Goal: Task Accomplishment & Management: Use online tool/utility

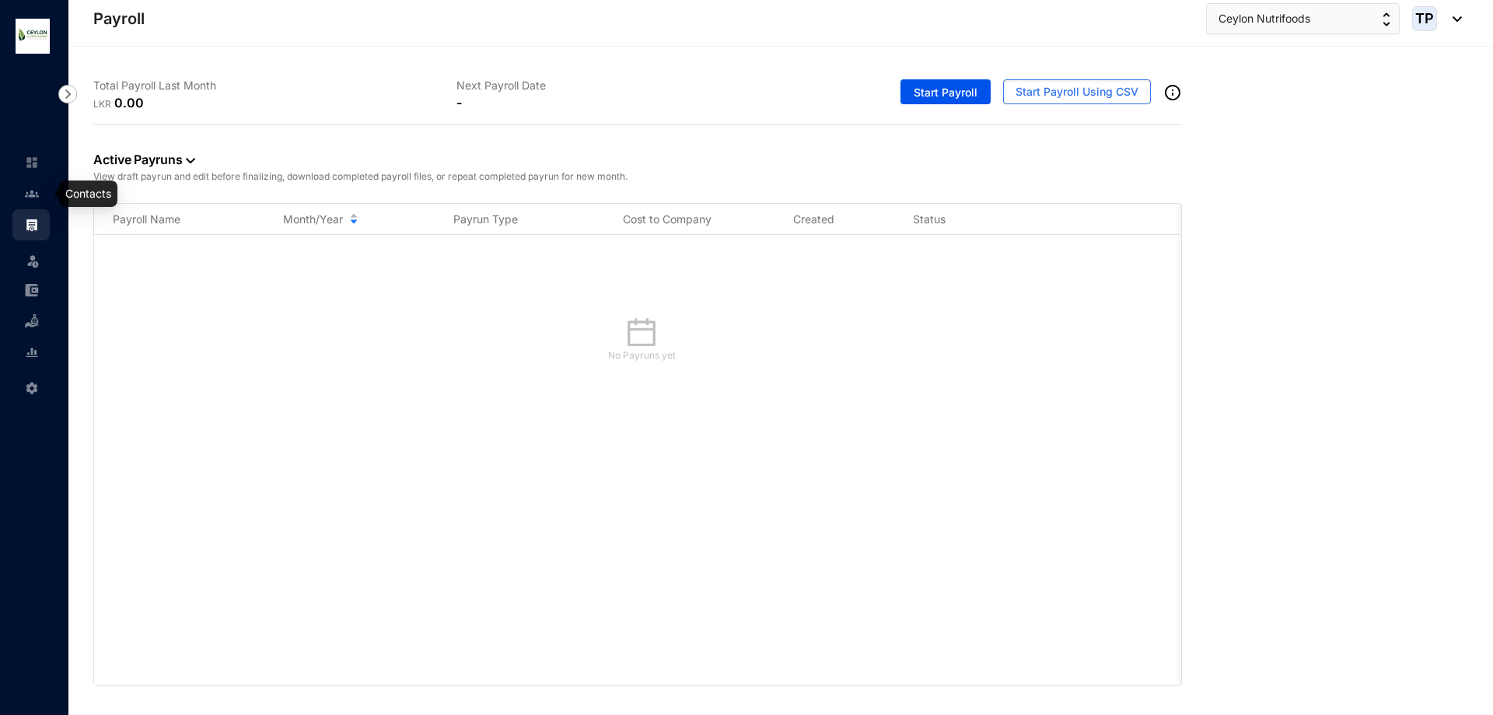
click at [31, 197] on img at bounding box center [32, 194] width 14 height 14
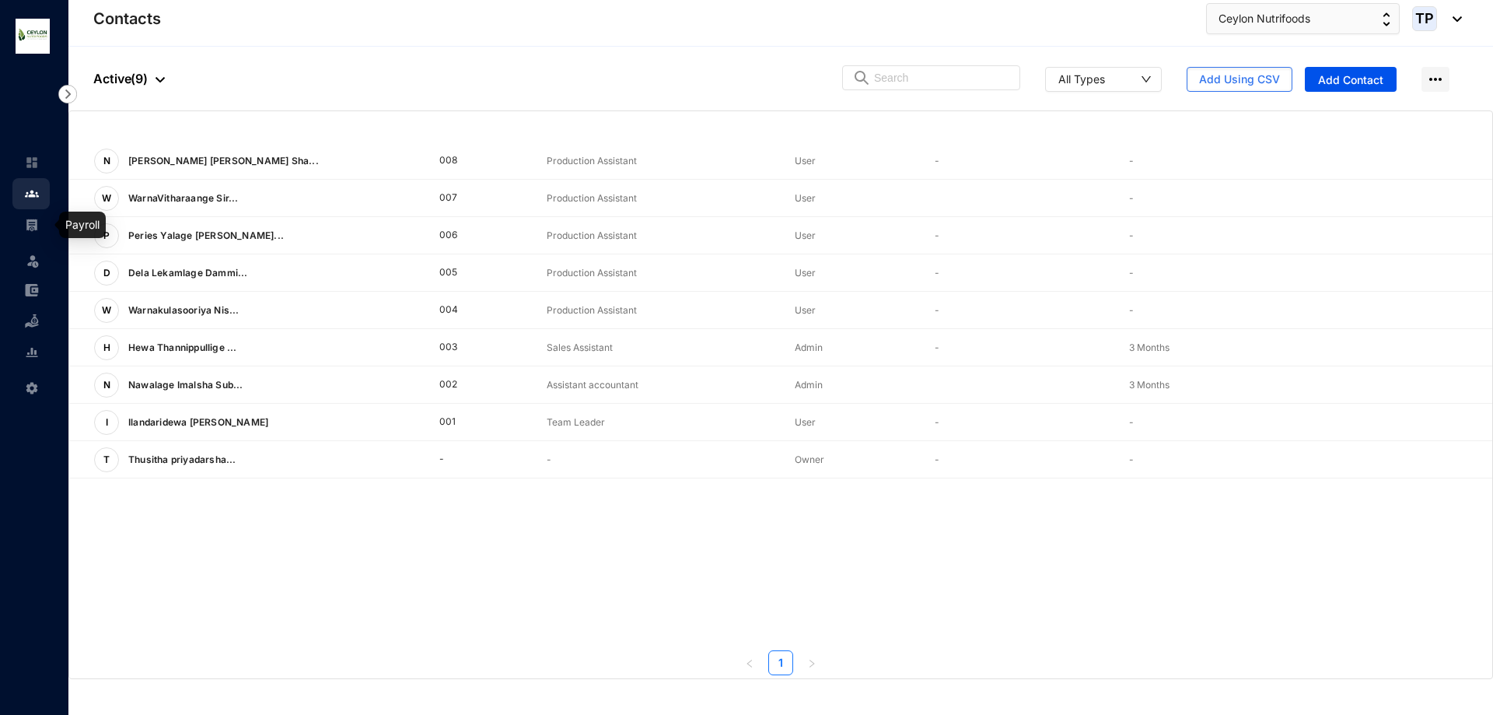
click at [35, 224] on img at bounding box center [32, 225] width 14 height 14
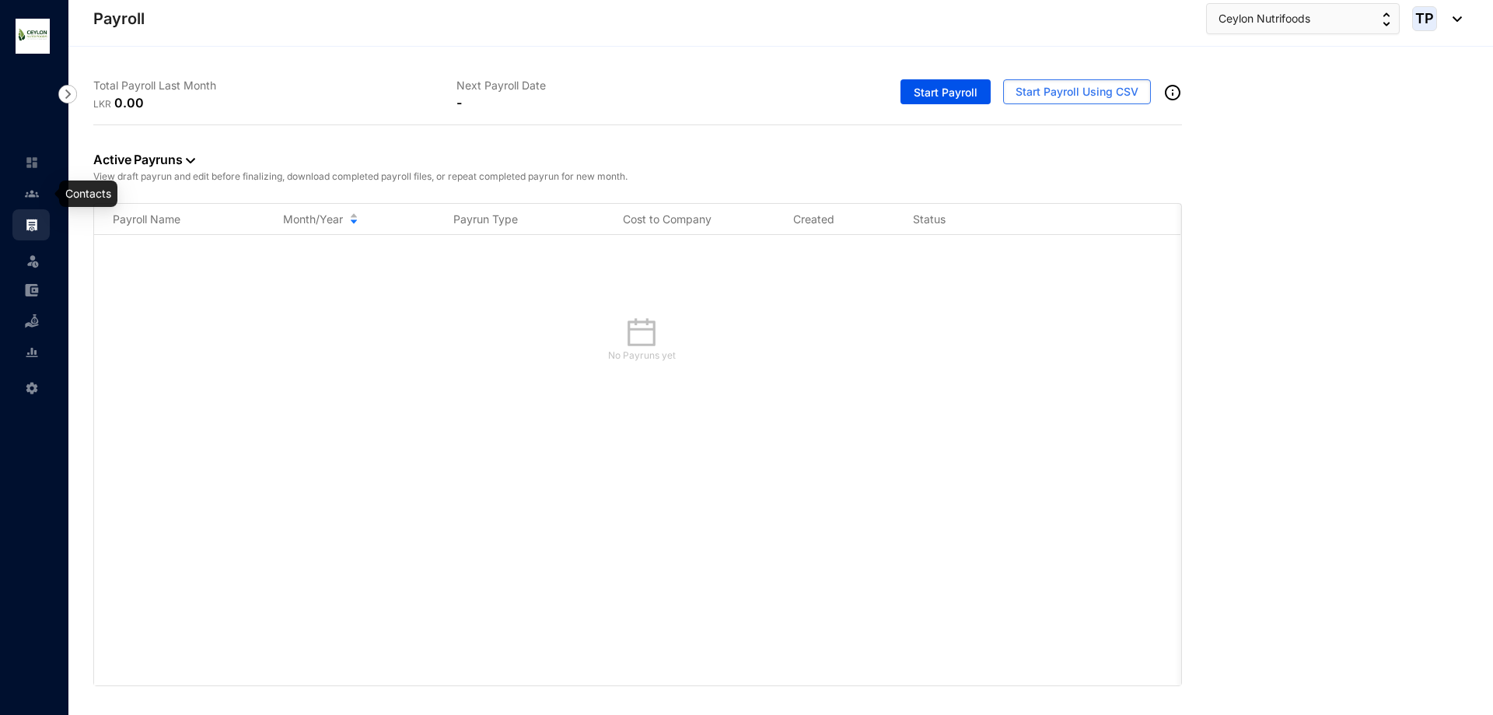
click at [32, 198] on img at bounding box center [32, 194] width 14 height 14
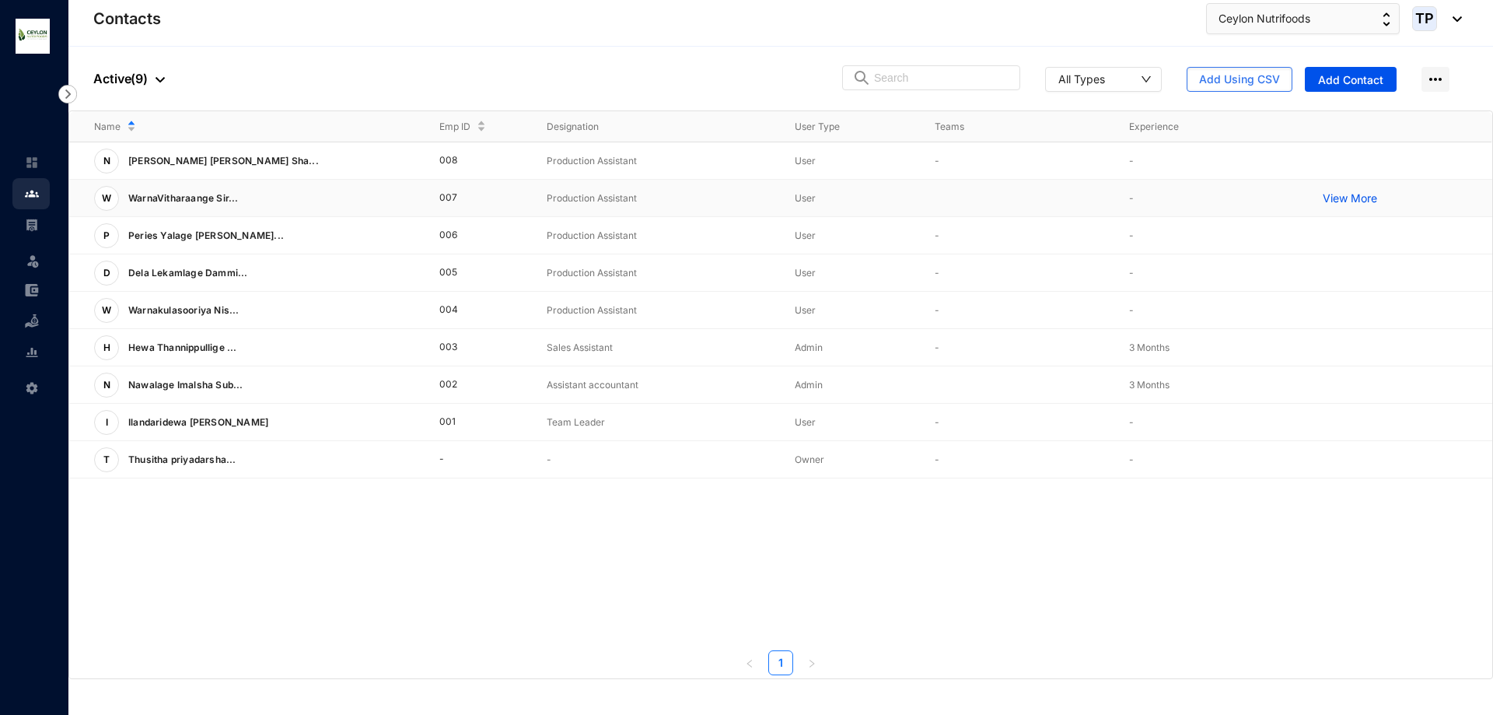
click at [1356, 194] on p "View More" at bounding box center [1354, 199] width 62 height 16
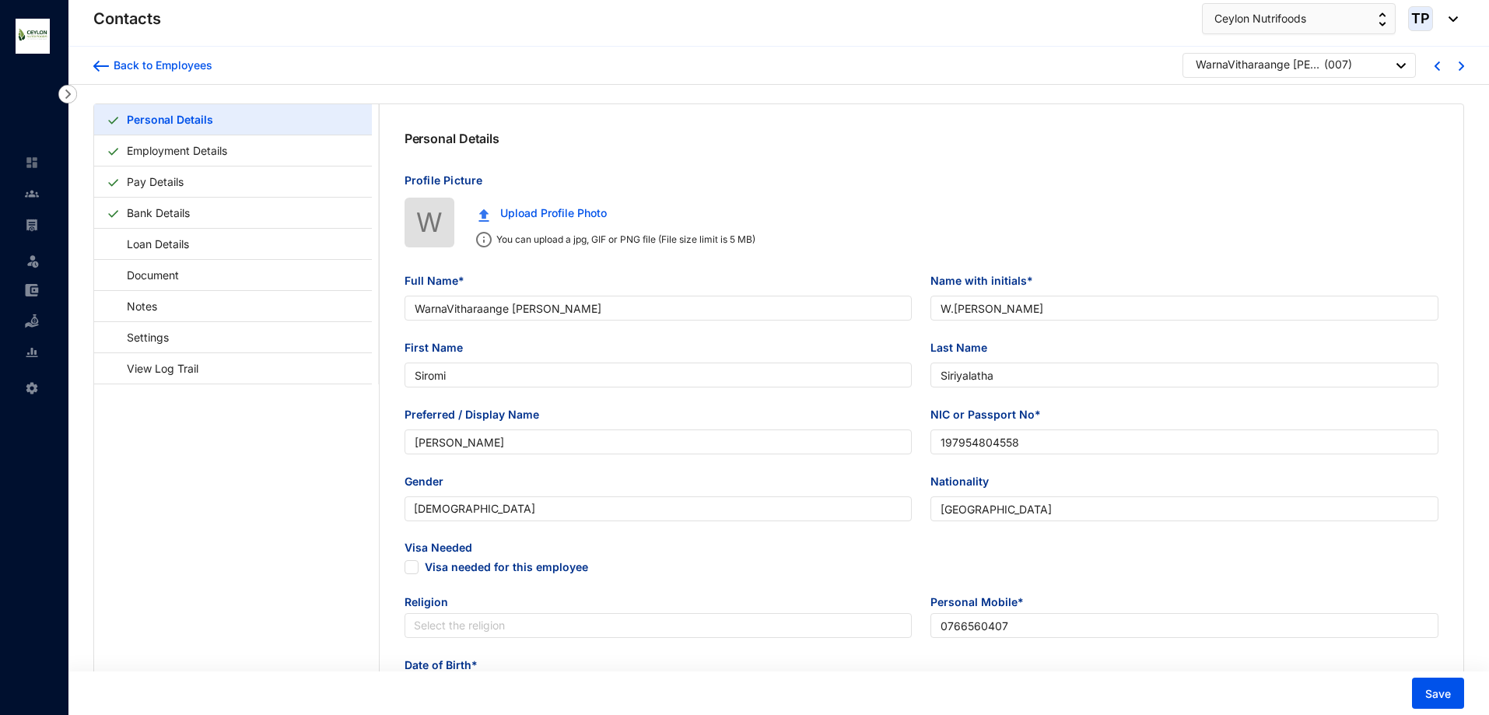
type input "WarnaVitharaange [PERSON_NAME]"
type input "W.[PERSON_NAME]"
type input "Siromi"
type input "Siriyalatha"
type input "[PERSON_NAME]"
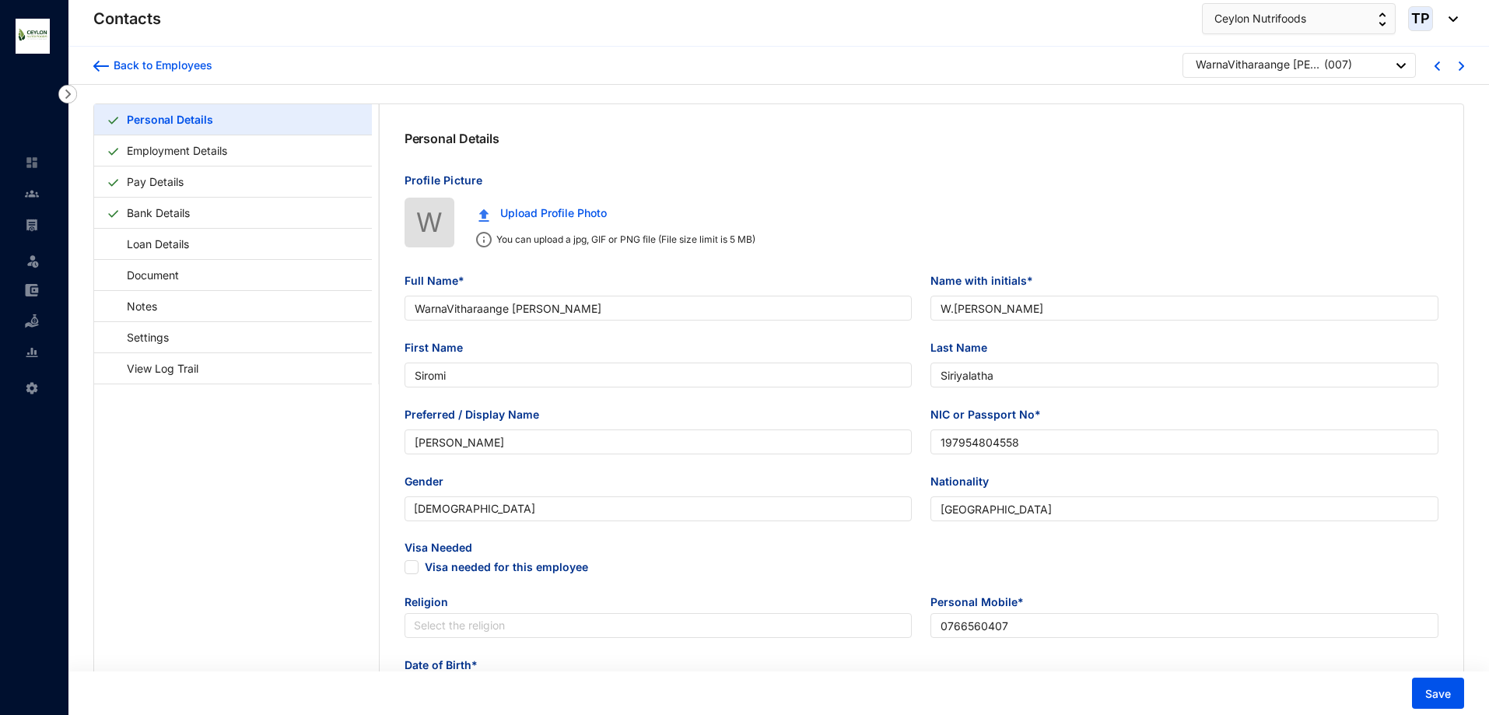
type input "197954804558"
type input "[GEOGRAPHIC_DATA]"
type input "0766560407"
type input "Kanjukkuliya,Mugunuwatana"
radio input "true"
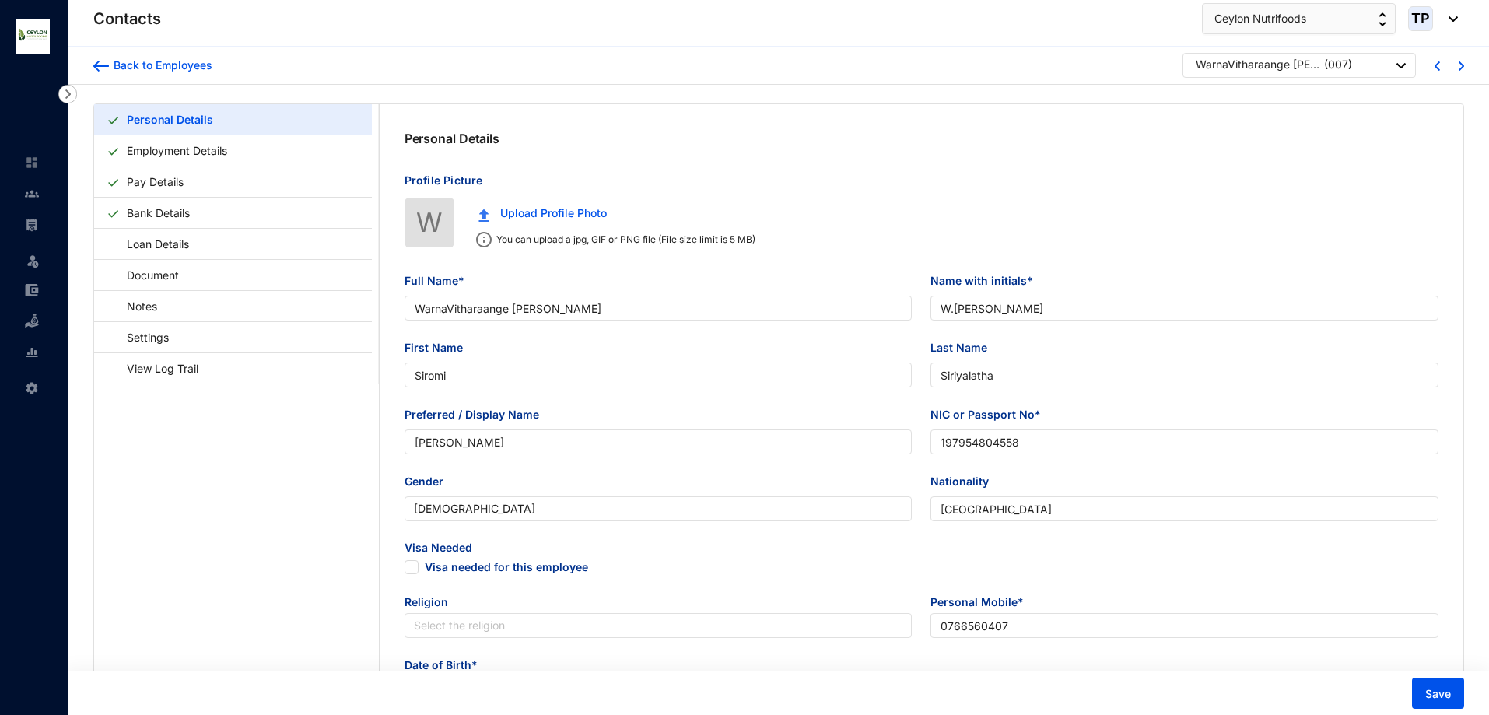
type input "Chanarathna"
type input "Husband"
type input "0763660407"
type input "[DATE]"
click at [167, 184] on link "Pay Details" at bounding box center [155, 182] width 69 height 32
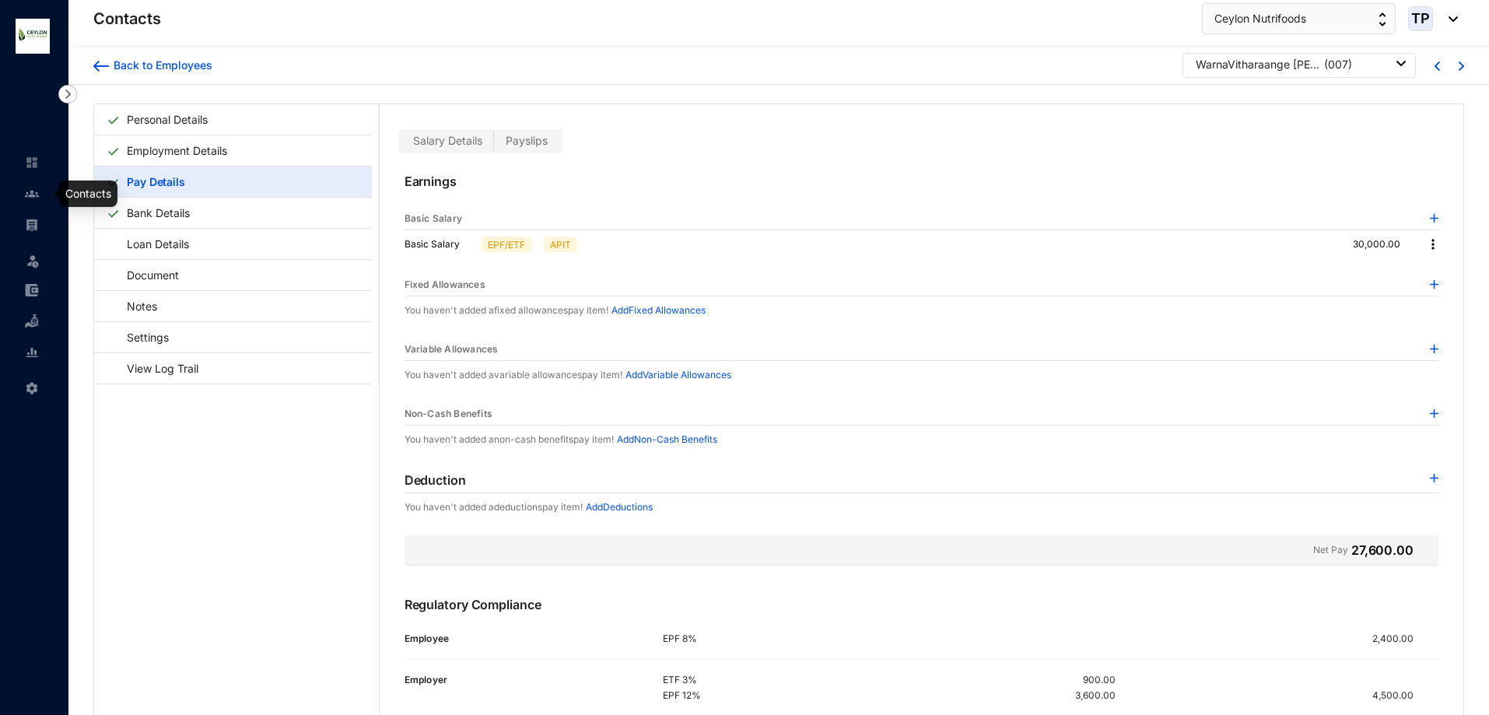
click at [33, 191] on img at bounding box center [32, 194] width 14 height 14
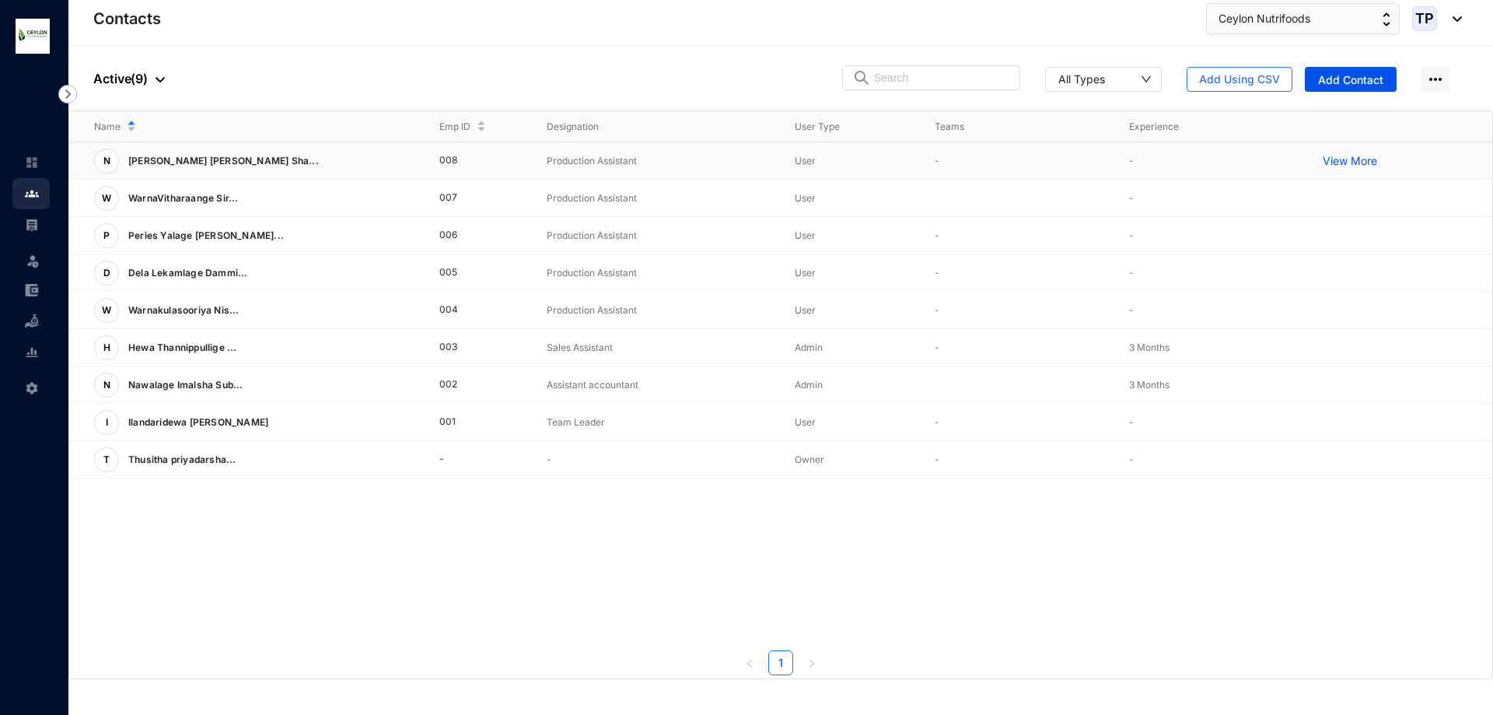
click at [1367, 160] on p "View More" at bounding box center [1354, 161] width 62 height 16
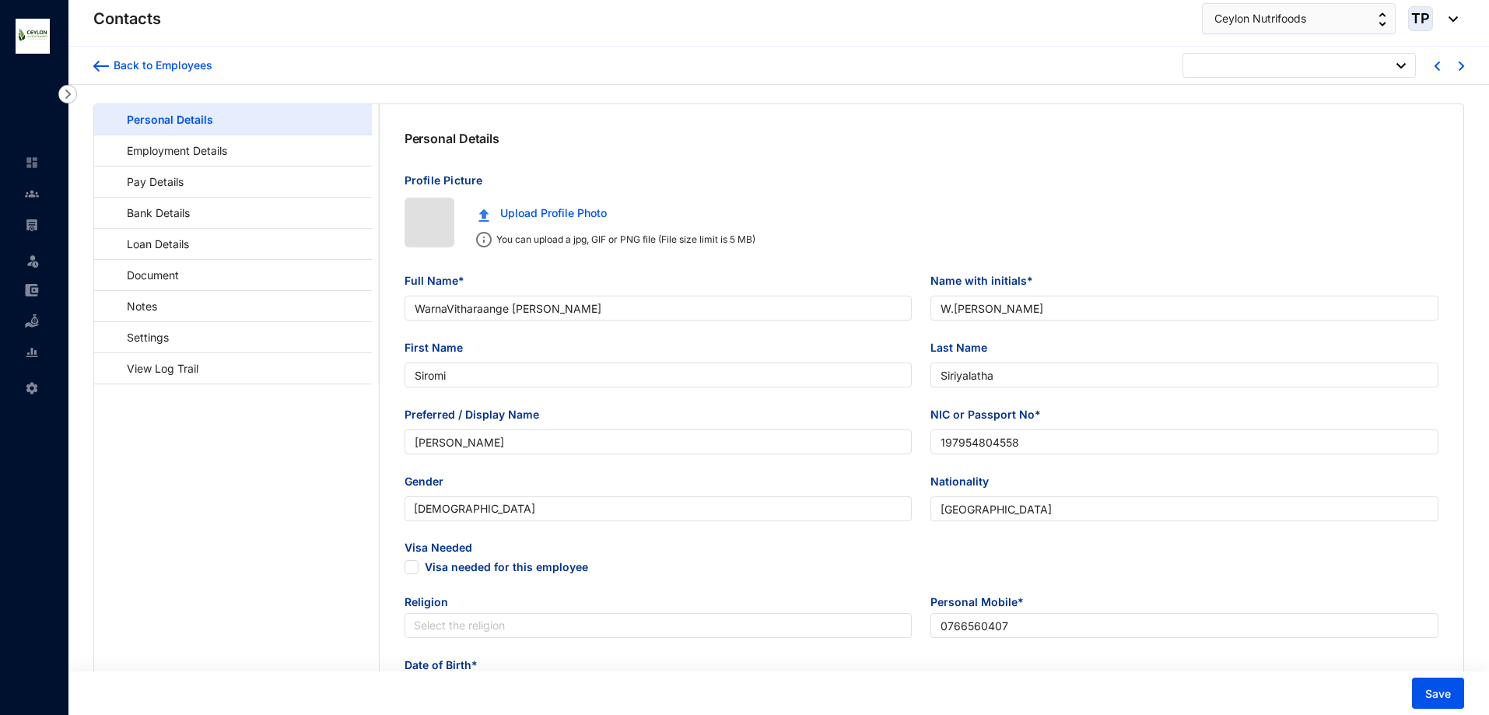
type input "[DATE]"
type input "[PERSON_NAME] [PERSON_NAME] Shadeera Senuri Dewage"
type input "[PERSON_NAME] Shadheera Senuri Dewage"
type input "Shadeera"
type input "Senuri"
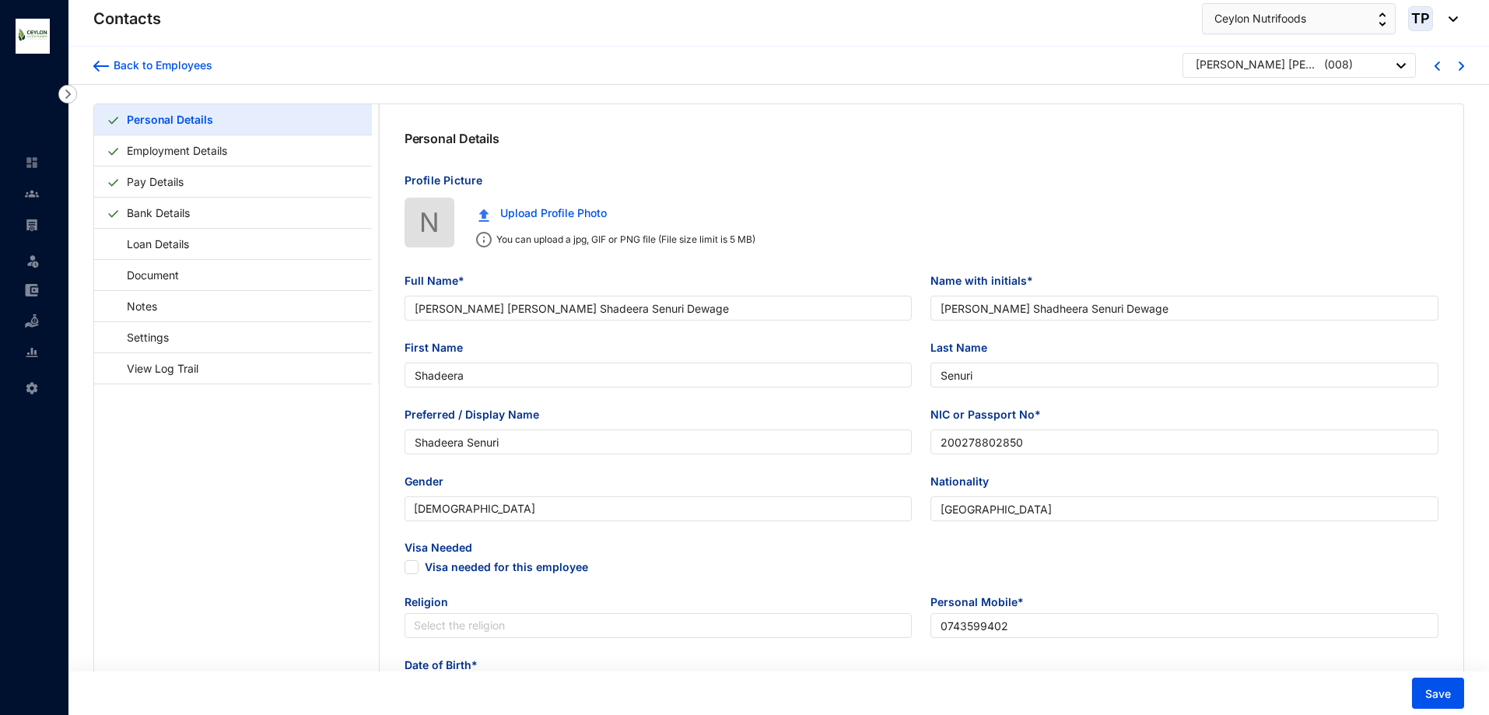
type input "Shadeera Senuri"
type input "200278802850"
type input "[GEOGRAPHIC_DATA]"
type input "0743599402"
type input "No,80 Medagoda,Naththandiya"
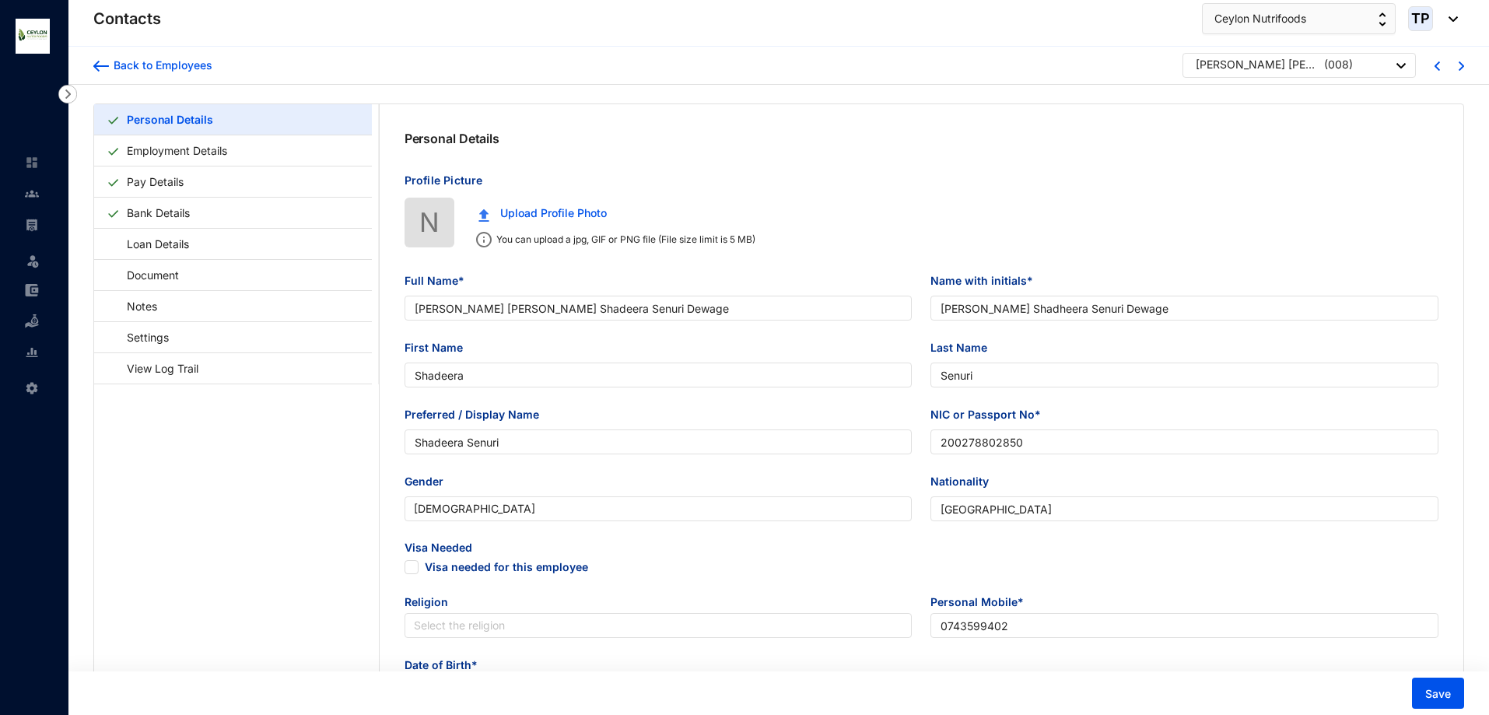
type input "[PERSON_NAME]"
type input "0760426311"
type input "[DATE]"
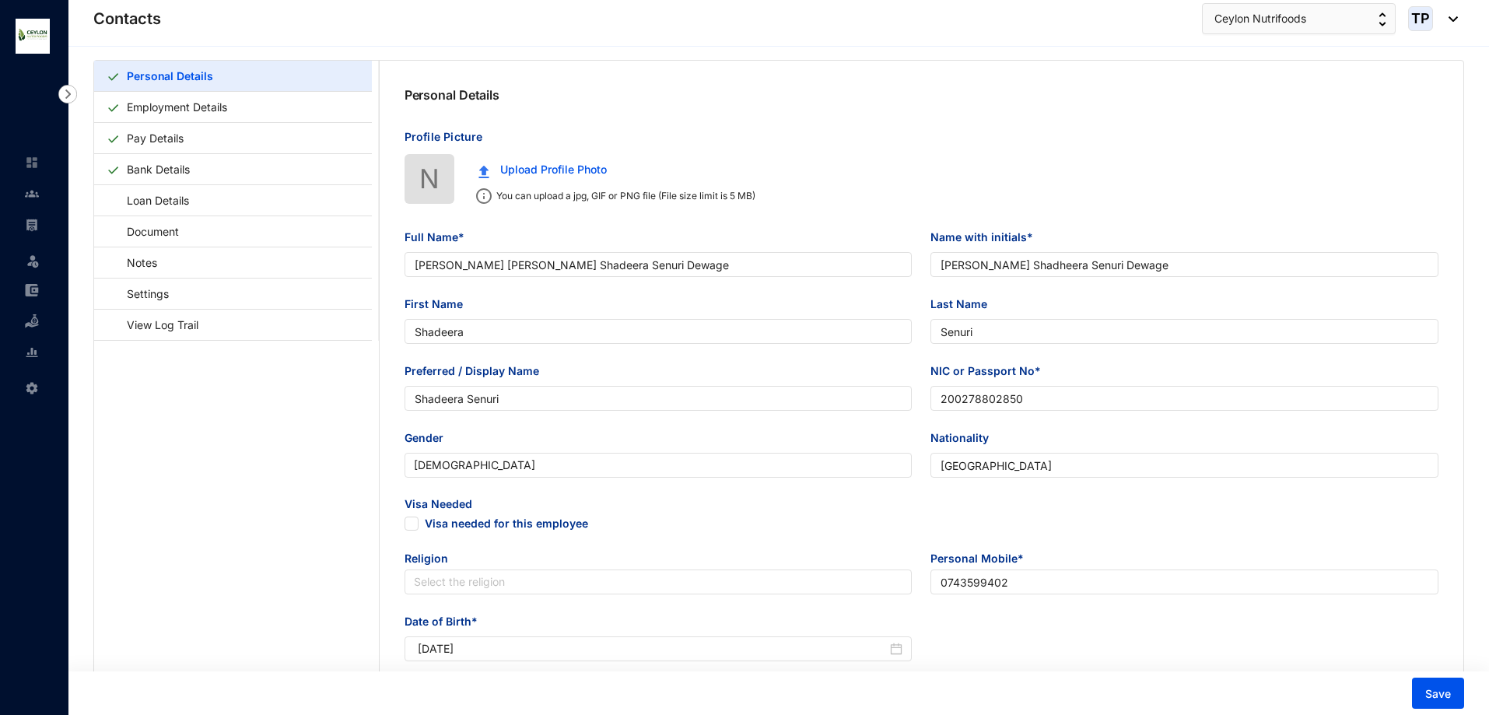
scroll to position [78, 0]
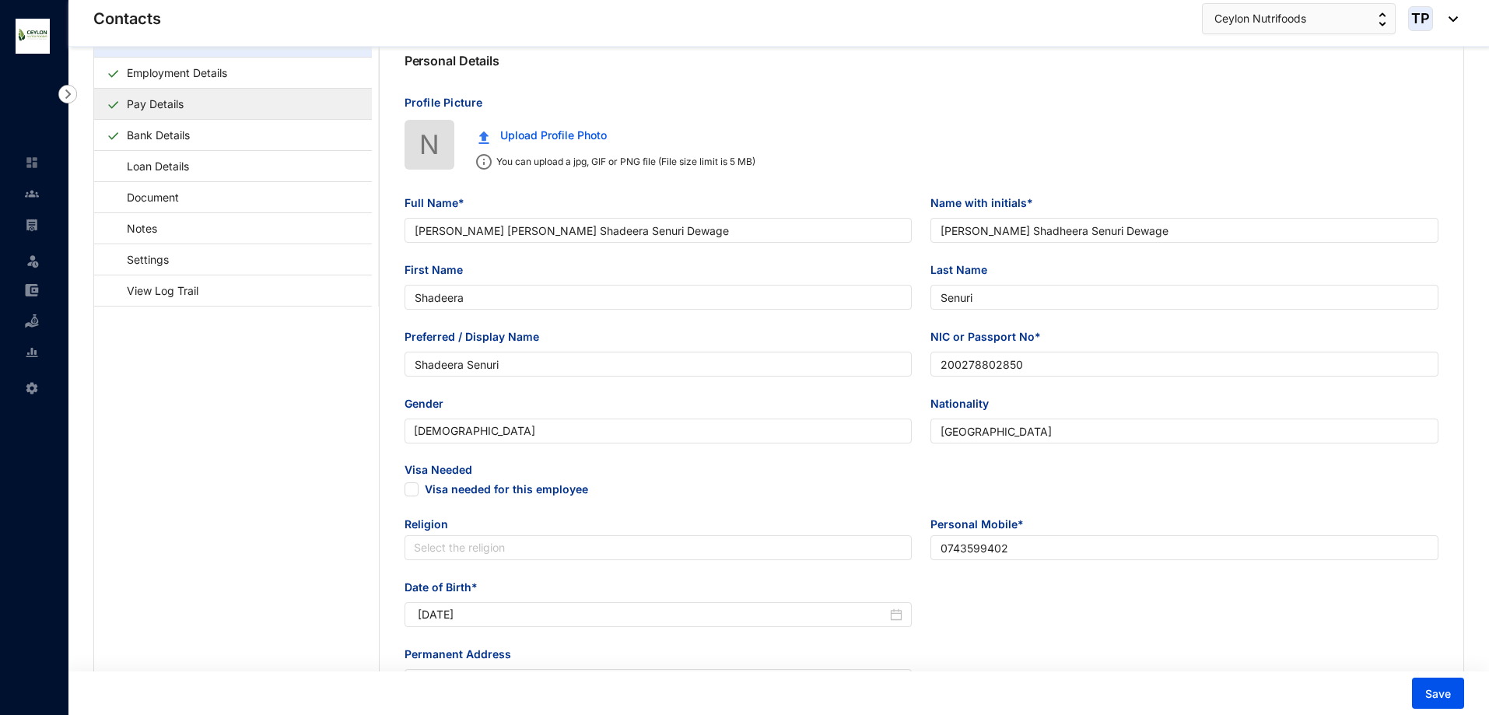
click at [190, 96] on link "Pay Details" at bounding box center [155, 104] width 69 height 32
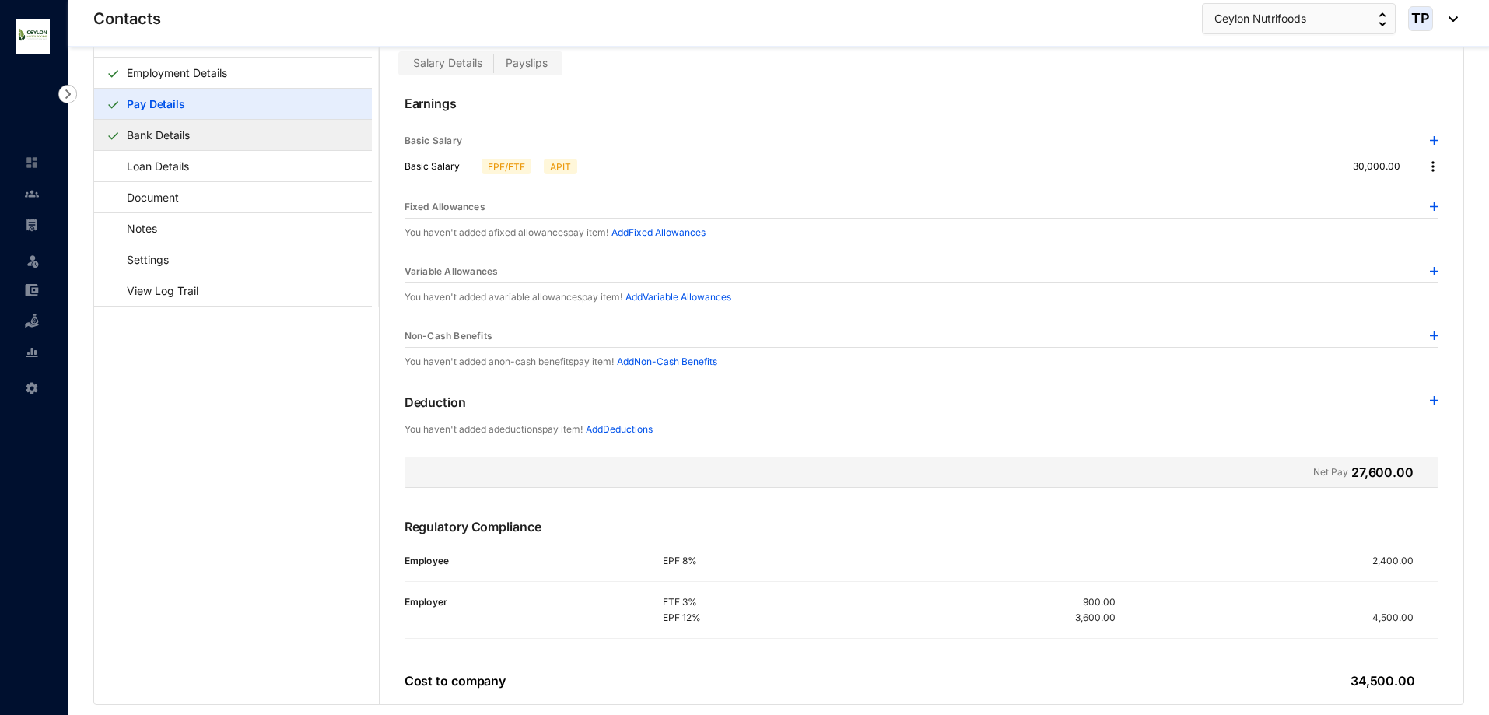
click at [196, 132] on link "Bank Details" at bounding box center [158, 135] width 75 height 32
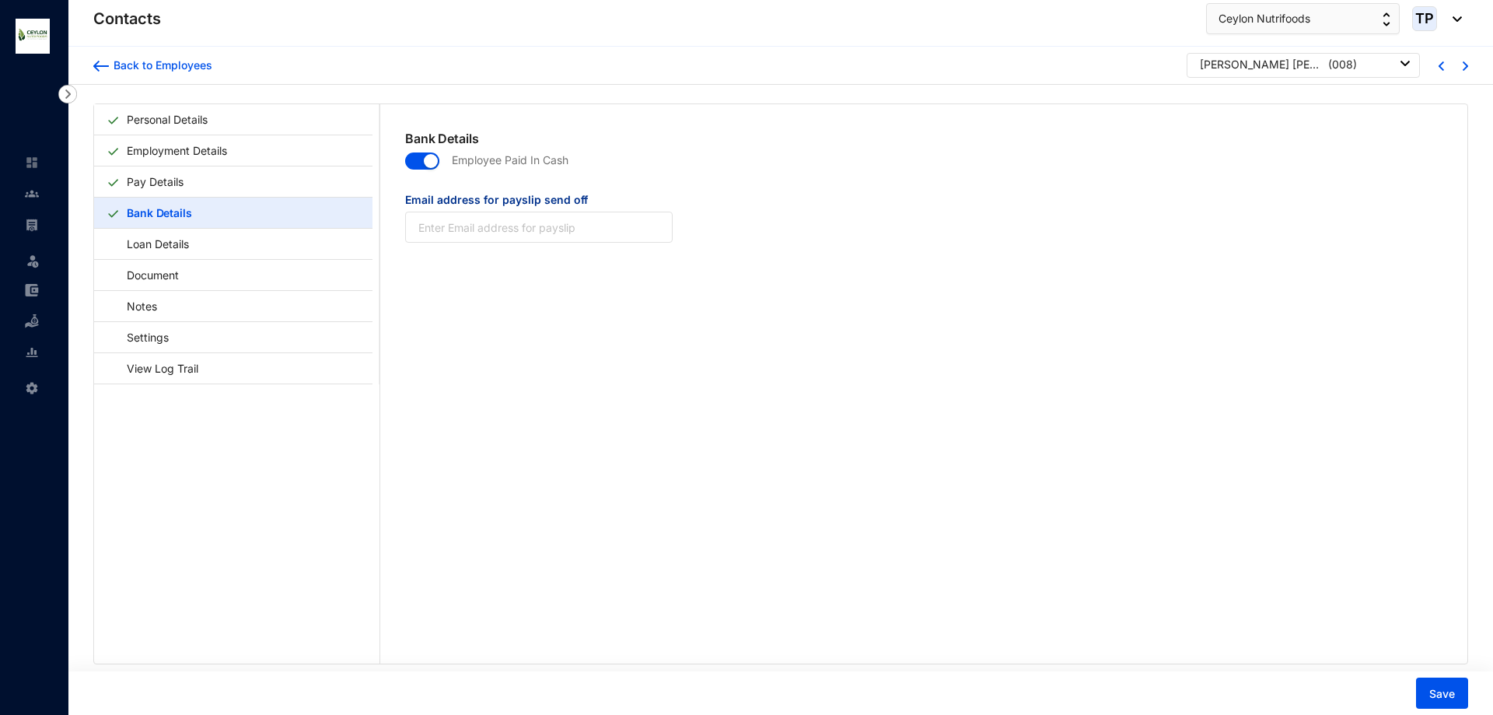
click at [1466, 64] on div "Back to Employees Nan Ediri Dewage Shadeera Senuri Dewage ( 008 )" at bounding box center [780, 66] width 1425 height 38
click at [1463, 62] on img at bounding box center [1465, 65] width 5 height 9
click at [203, 124] on link "Personal Details" at bounding box center [167, 119] width 93 height 32
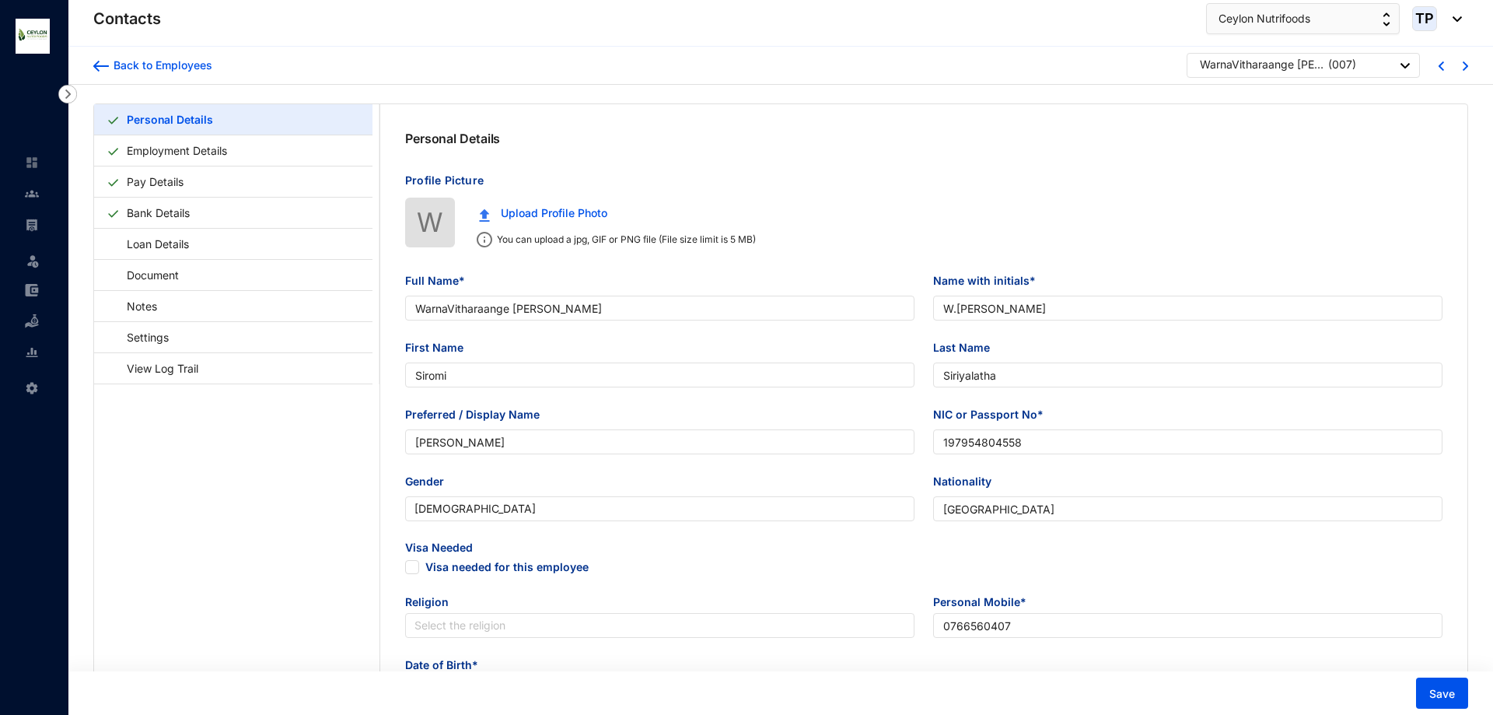
type input "[DATE]"
click at [1463, 64] on img at bounding box center [1460, 65] width 5 height 9
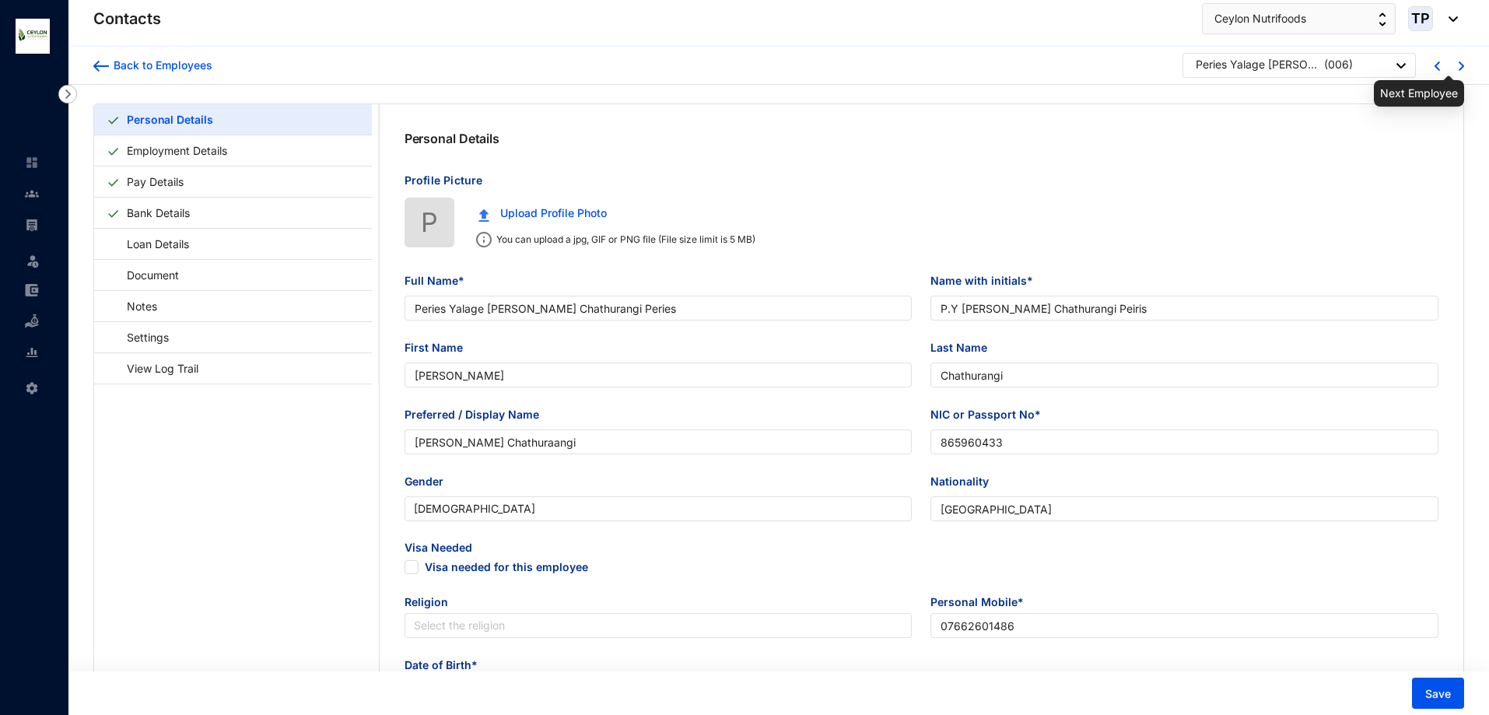
type input "Peries Yalage [PERSON_NAME] Chathurangi Peries"
type input "P.Y [PERSON_NAME] Chathurangi Peiris"
type input "[PERSON_NAME]"
type input "Chathurangi"
type input "[PERSON_NAME] Chathuraangi"
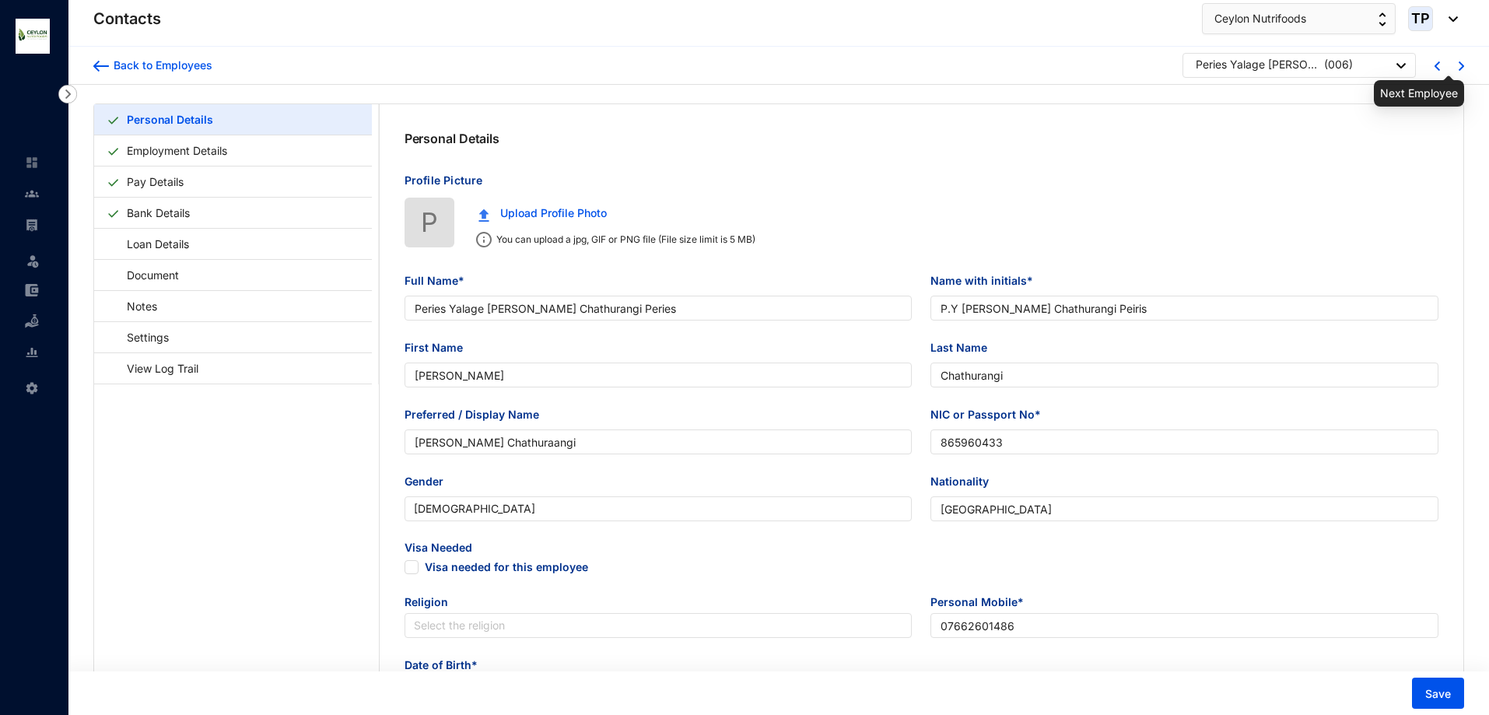
type input "865960433"
type input "07662601486"
type input "Horombugama,Dummalasooriya"
checkbox input "true"
type input "[PERSON_NAME]"
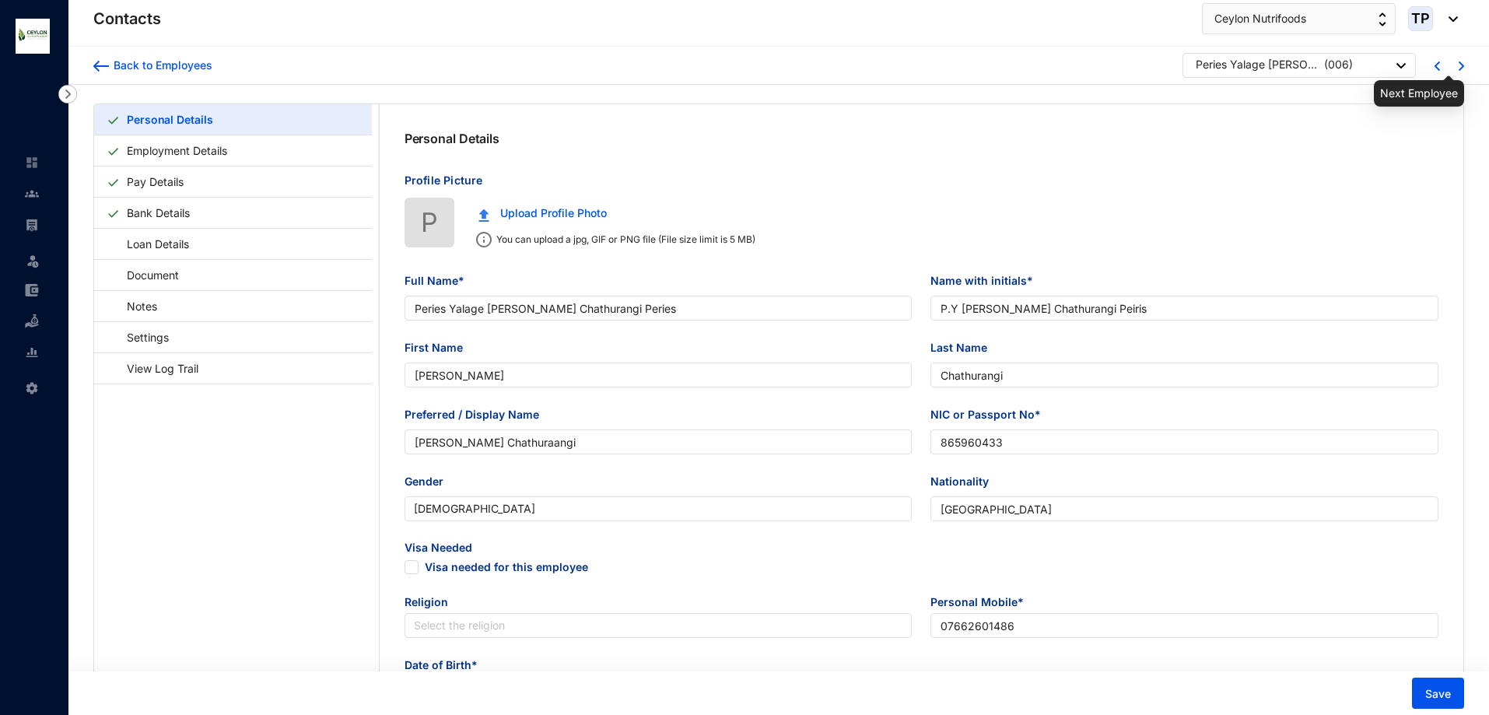
type input "0776565670"
type input "[DATE]"
click at [190, 194] on link "Pay Details" at bounding box center [155, 182] width 69 height 32
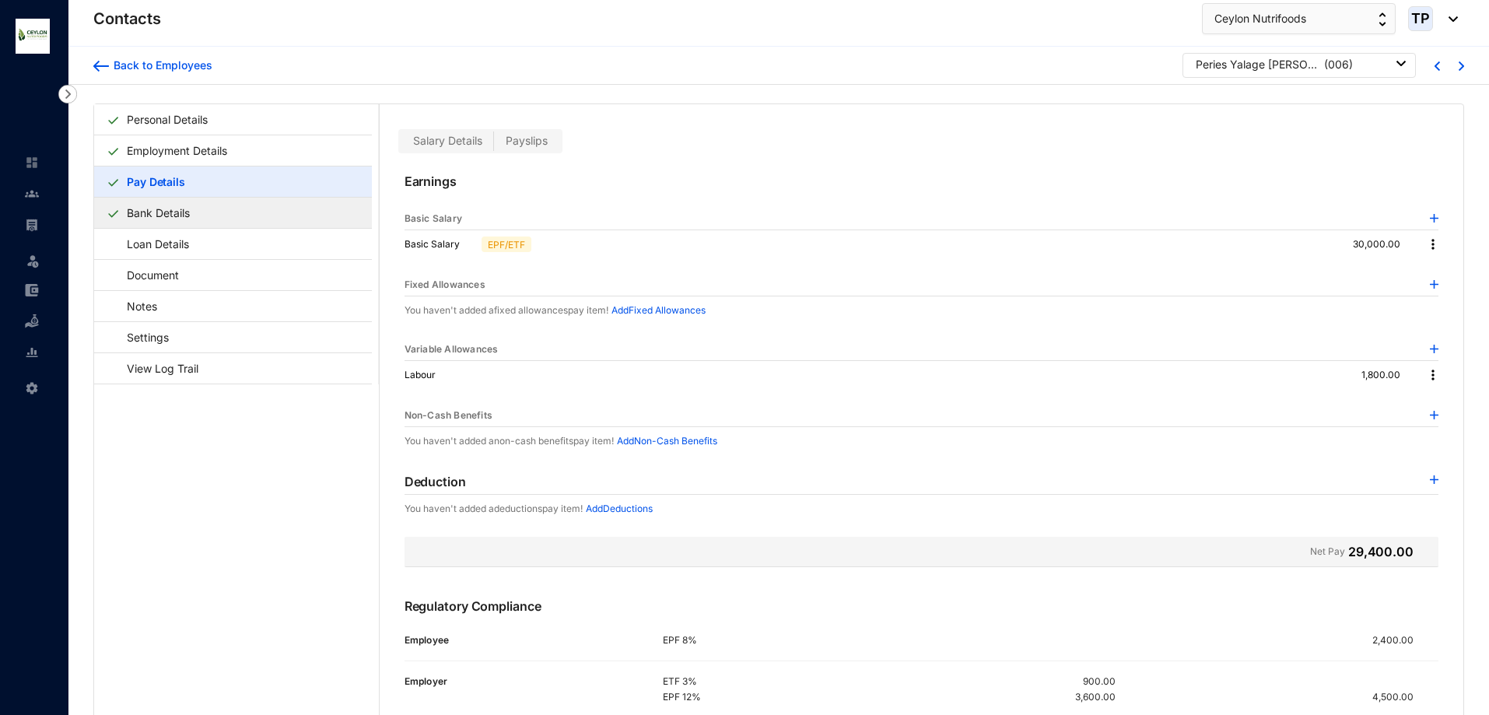
click at [196, 206] on link "Bank Details" at bounding box center [158, 213] width 75 height 32
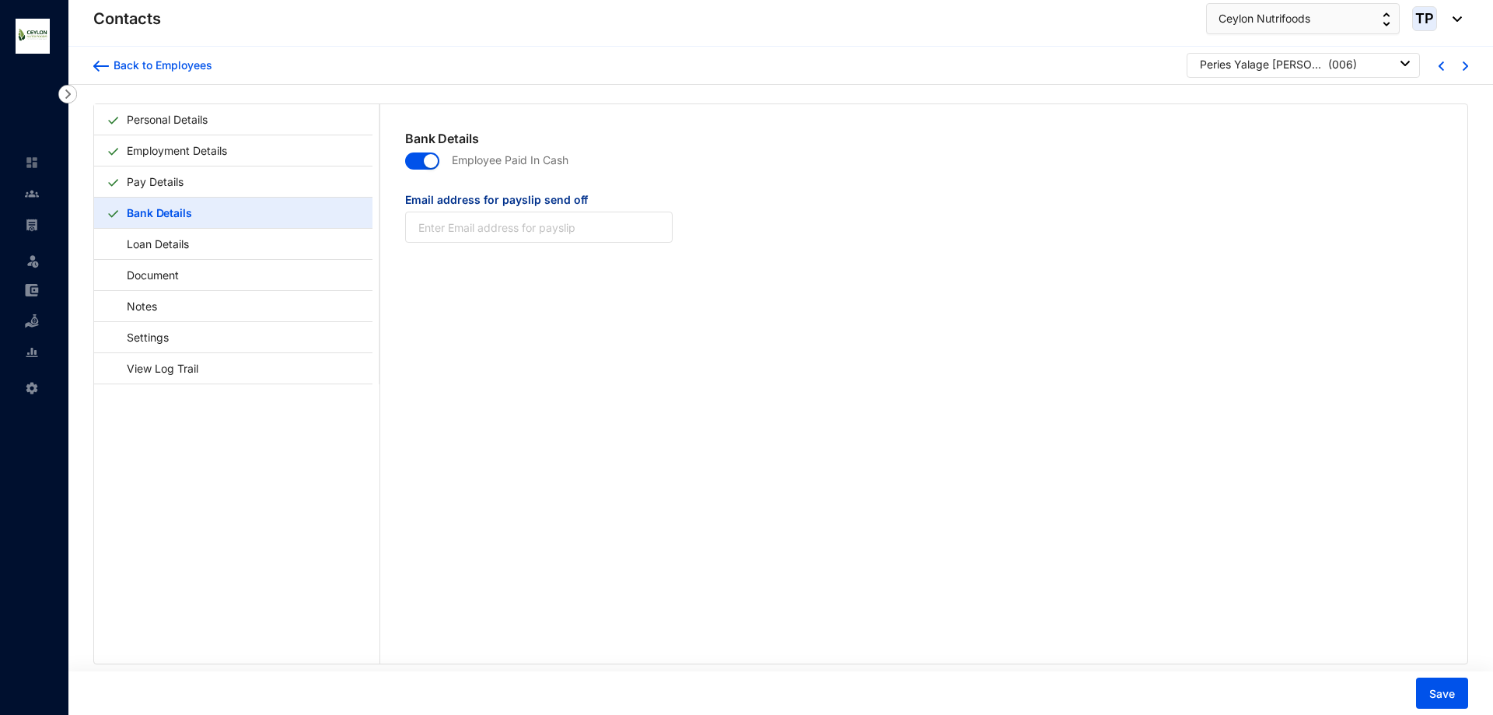
click at [1455, 70] on div at bounding box center [1451, 65] width 24 height 14
click at [1463, 65] on img at bounding box center [1465, 65] width 5 height 9
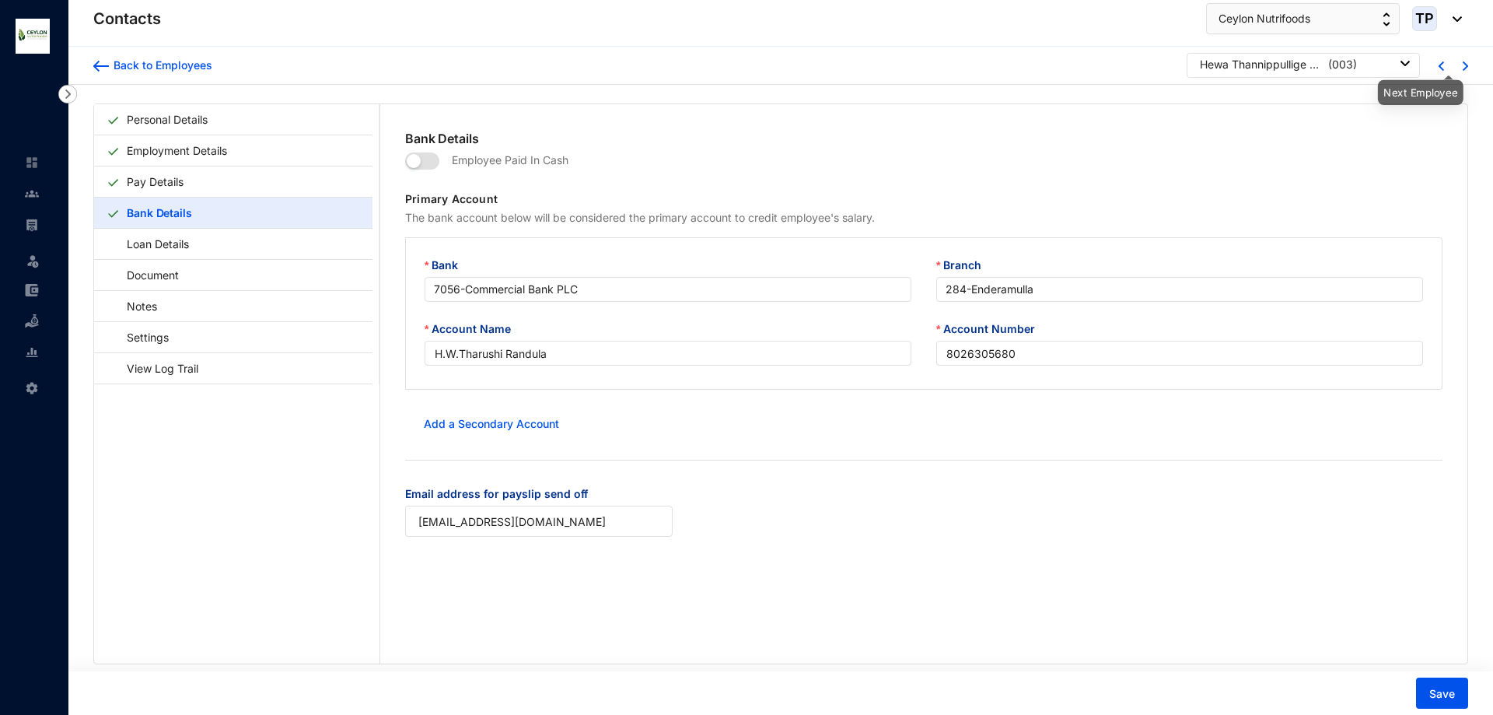
click at [1463, 69] on img at bounding box center [1465, 65] width 5 height 9
click at [1442, 689] on span "Save" at bounding box center [1442, 694] width 26 height 16
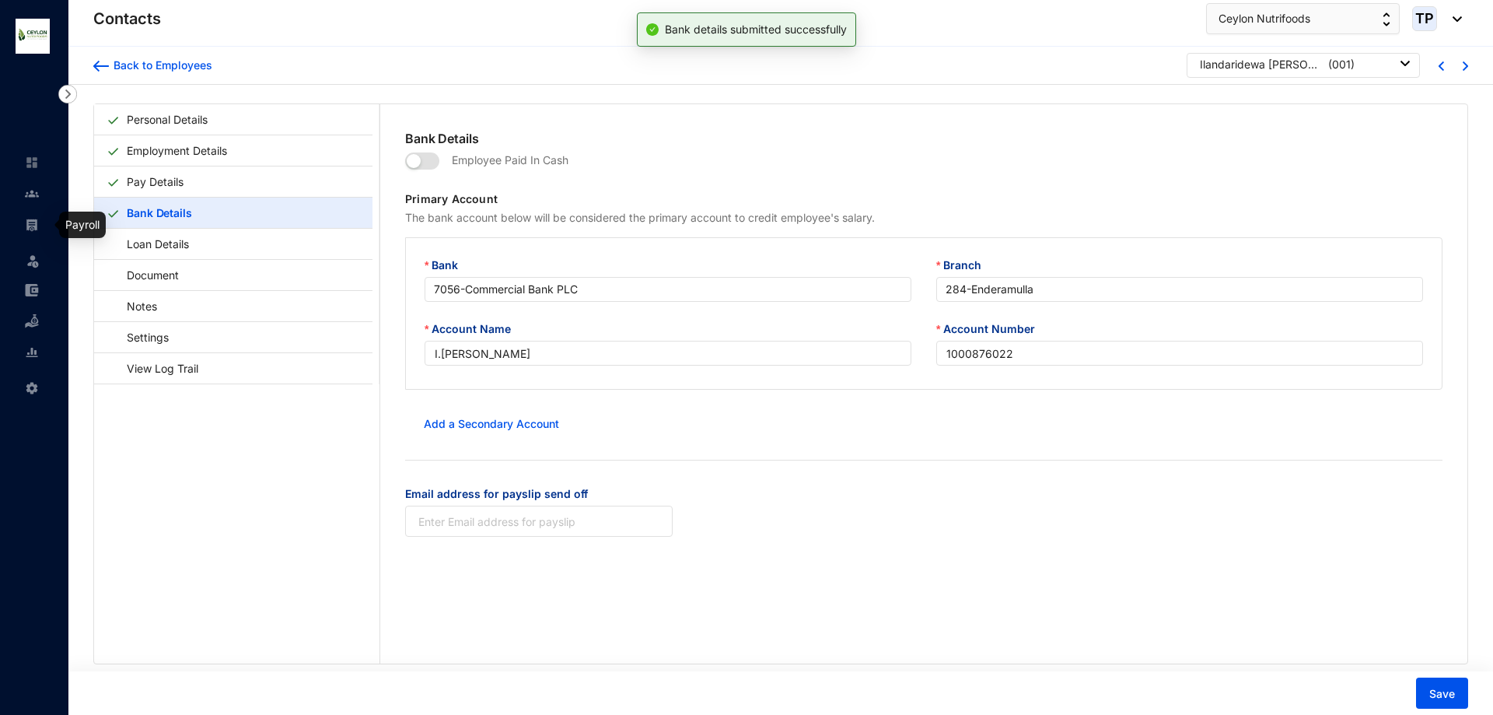
click at [32, 221] on img at bounding box center [32, 225] width 14 height 14
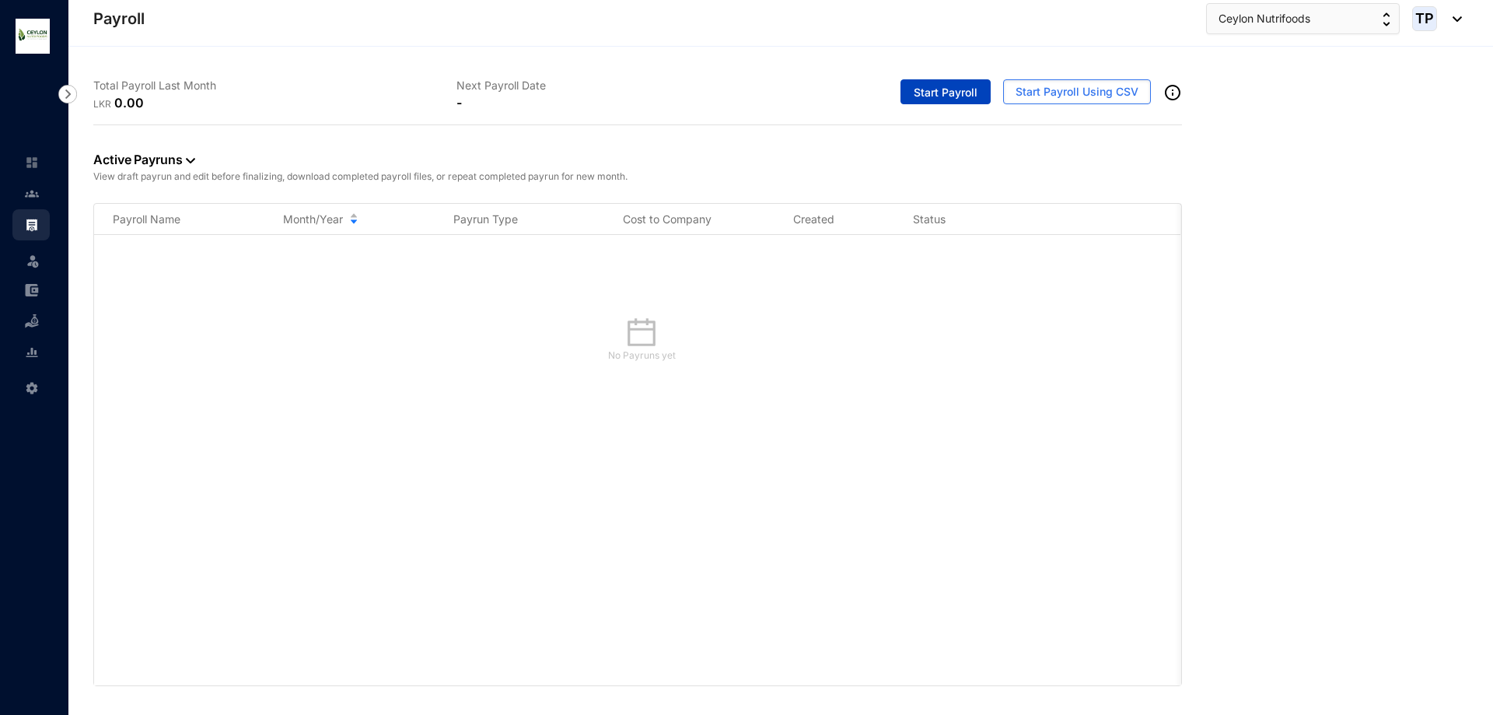
click at [967, 98] on span "Start Payroll" at bounding box center [946, 93] width 64 height 16
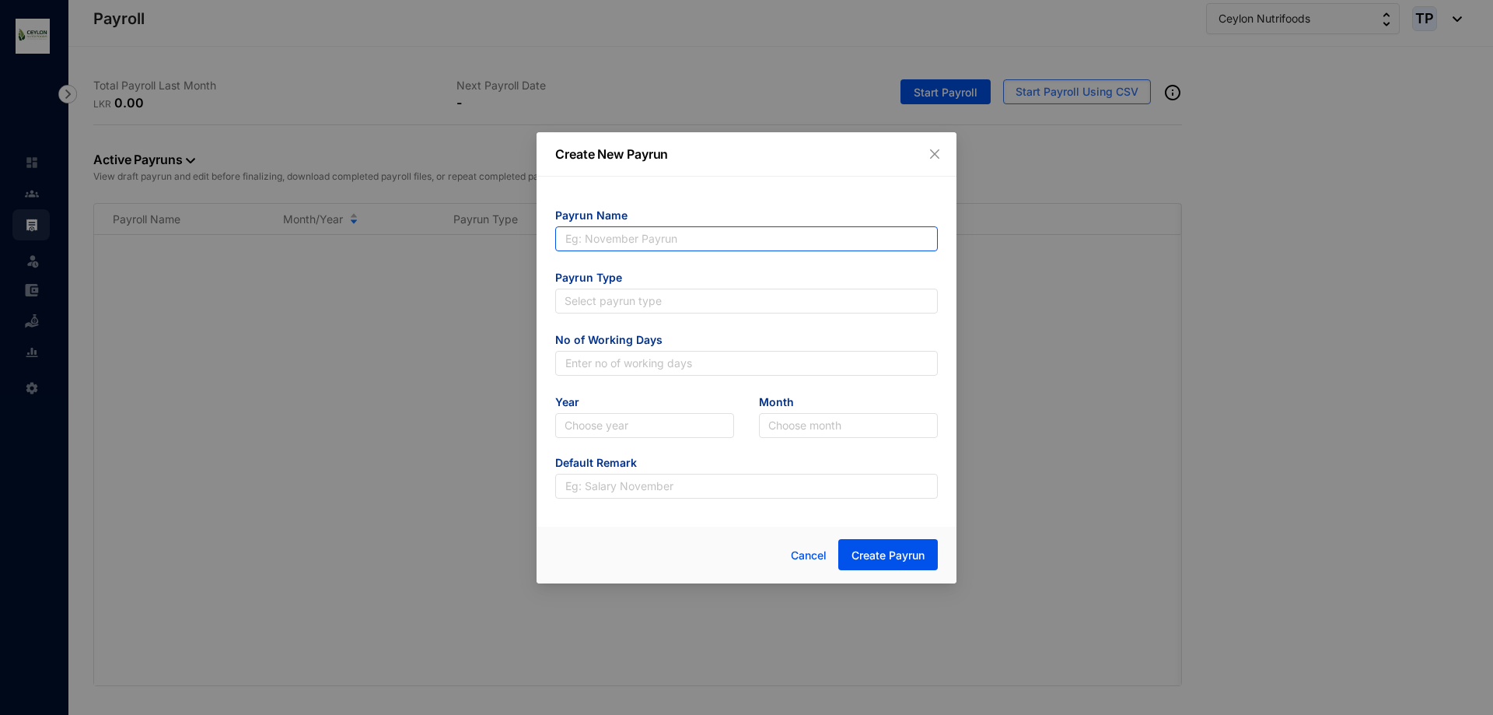
click at [813, 234] on input "text" at bounding box center [746, 238] width 383 height 25
type input "August"
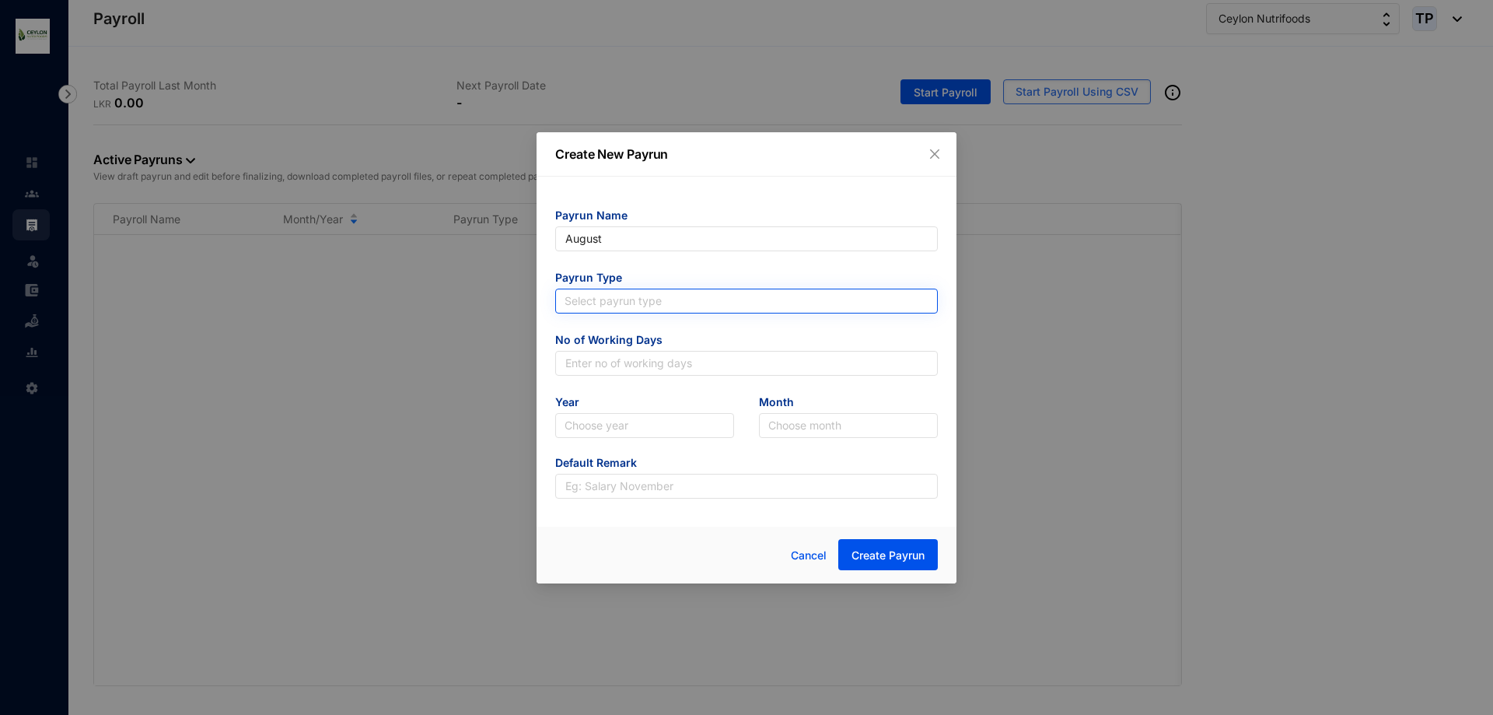
type input "August"
click at [716, 294] on input "search" at bounding box center [747, 300] width 364 height 23
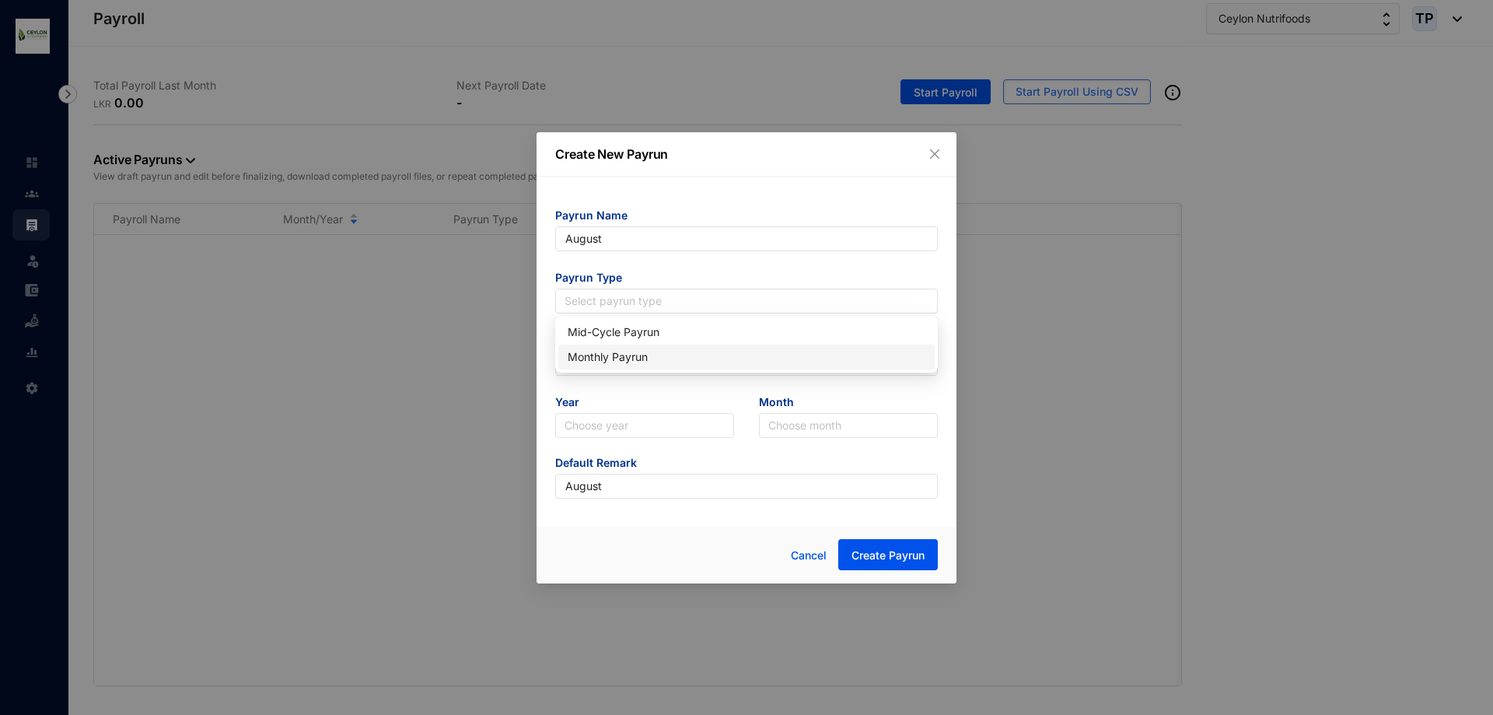
click at [744, 355] on div "Monthly Payrun" at bounding box center [747, 356] width 358 height 17
click at [745, 369] on input "text" at bounding box center [746, 363] width 383 height 25
type input "25"
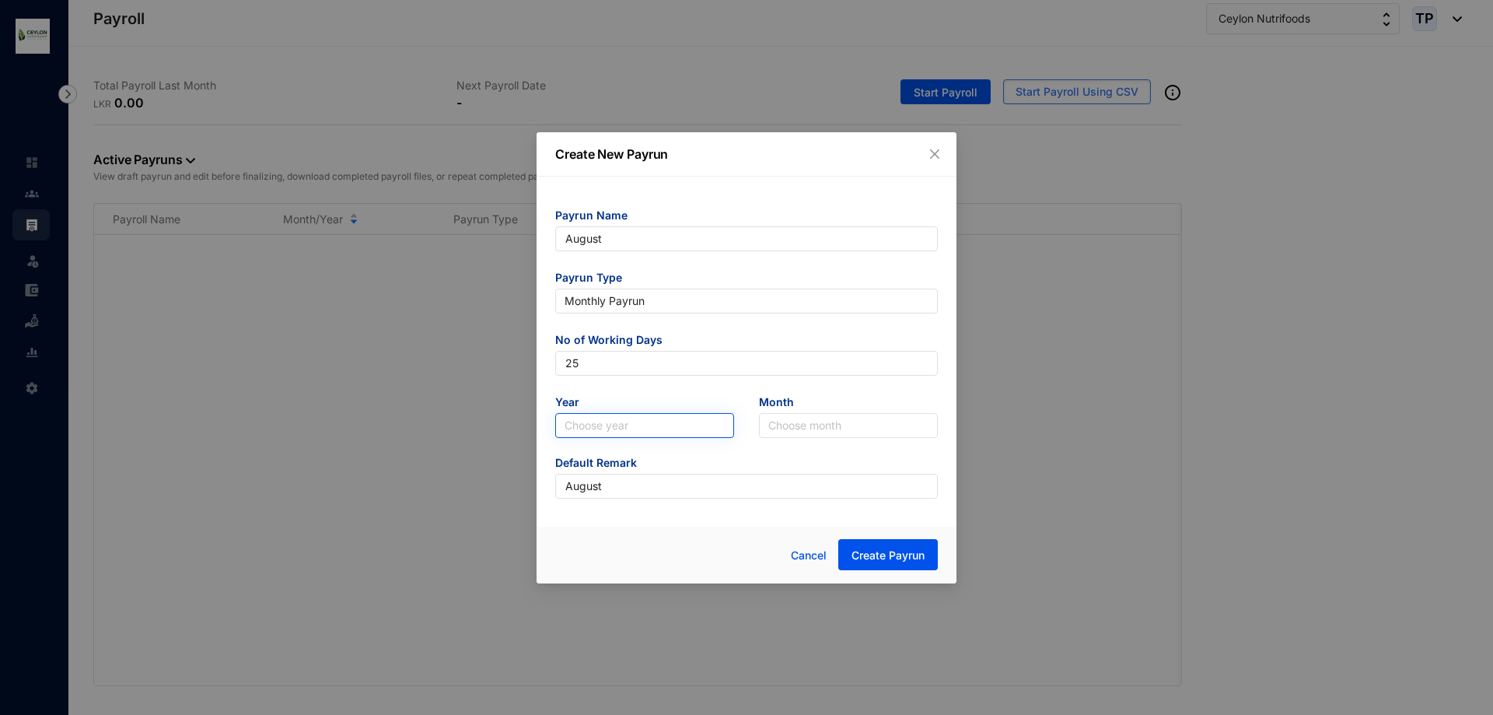
click at [685, 425] on input "search" at bounding box center [645, 425] width 160 height 23
click at [682, 482] on div "2025" at bounding box center [645, 481] width 154 height 17
click at [826, 429] on input "search" at bounding box center [848, 425] width 160 height 23
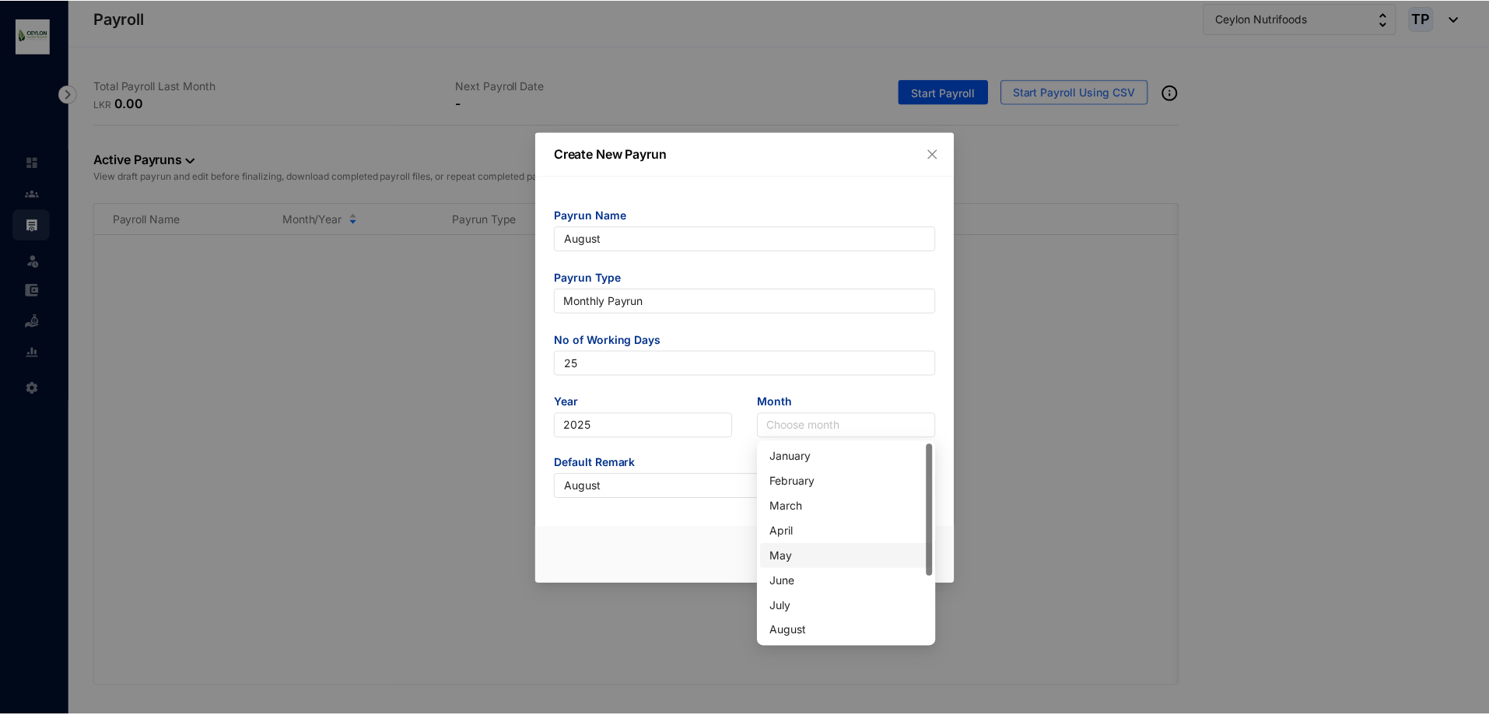
scroll to position [78, 0]
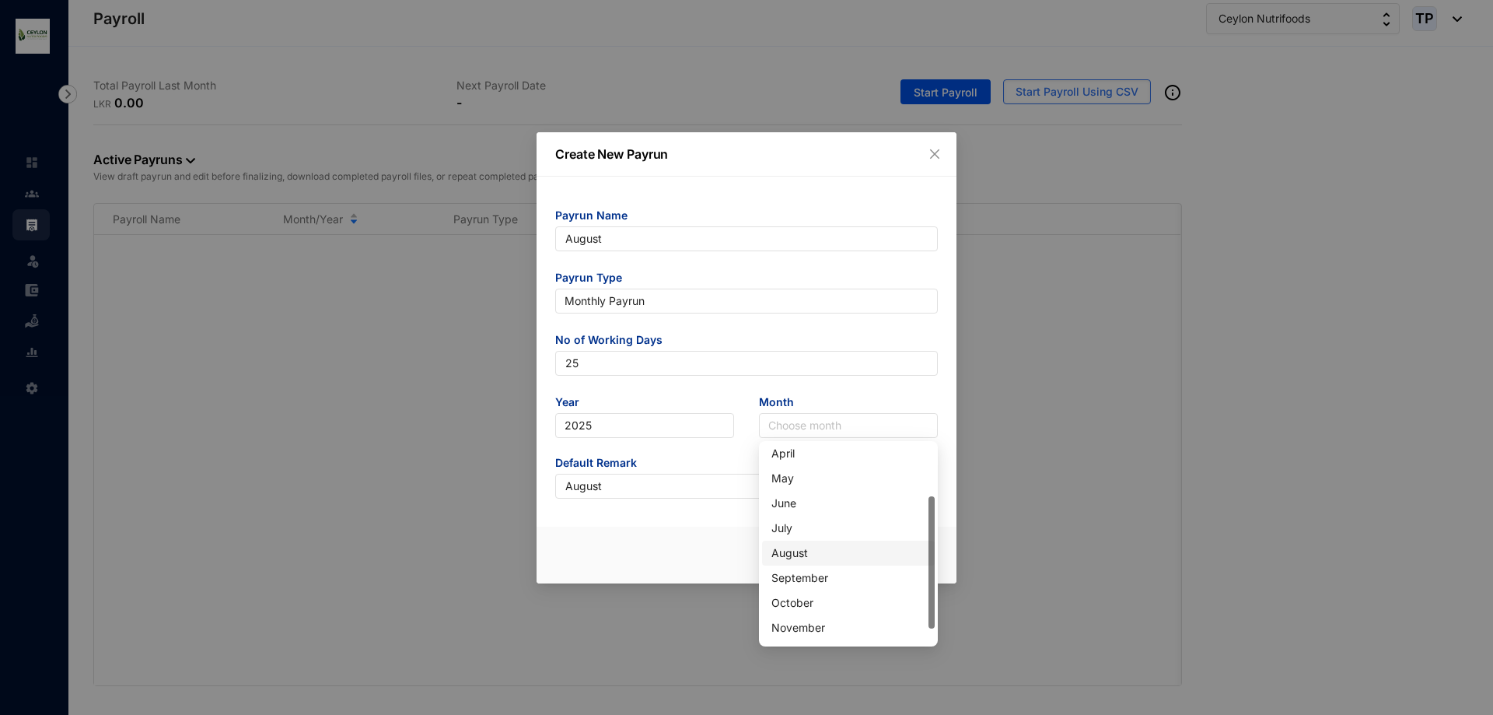
click at [824, 550] on div "August" at bounding box center [849, 552] width 154 height 17
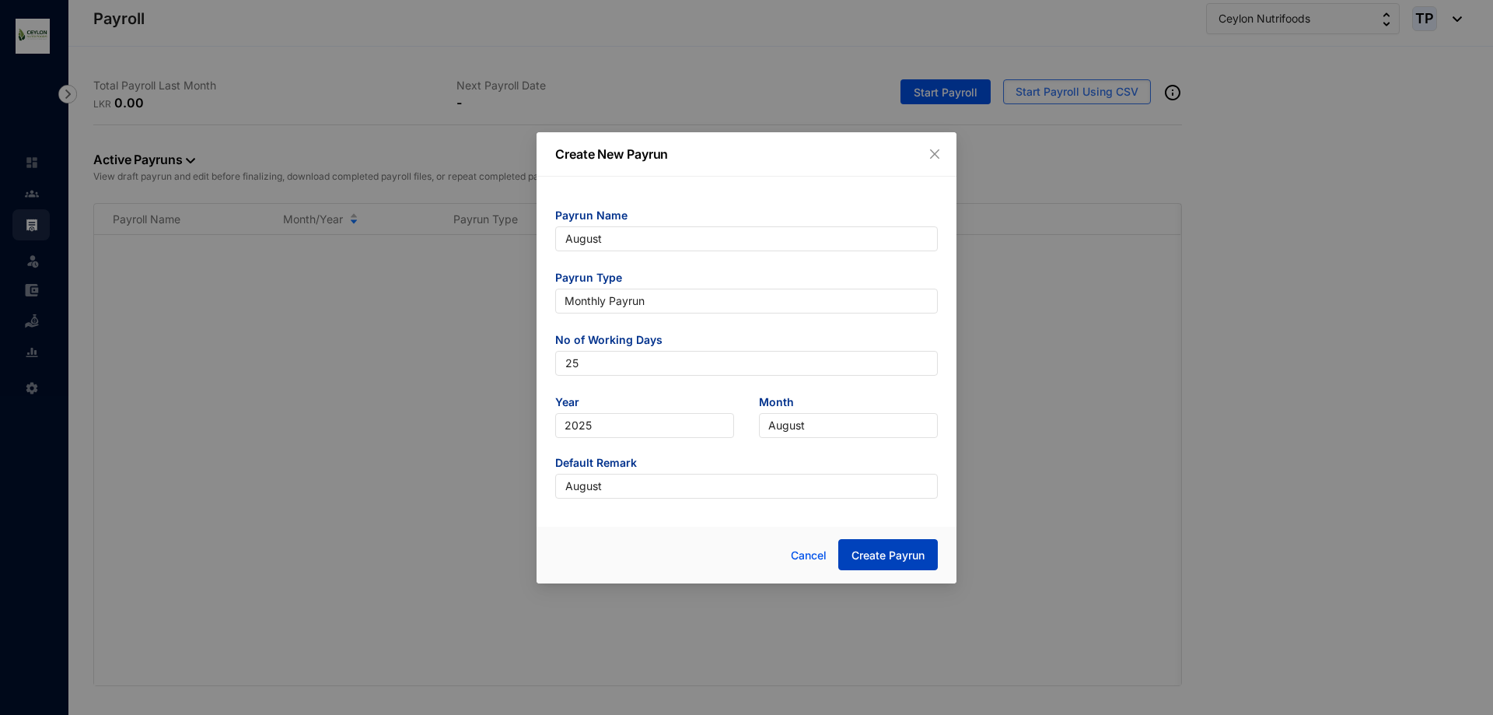
click at [862, 550] on span "Create Payrun" at bounding box center [888, 556] width 73 height 16
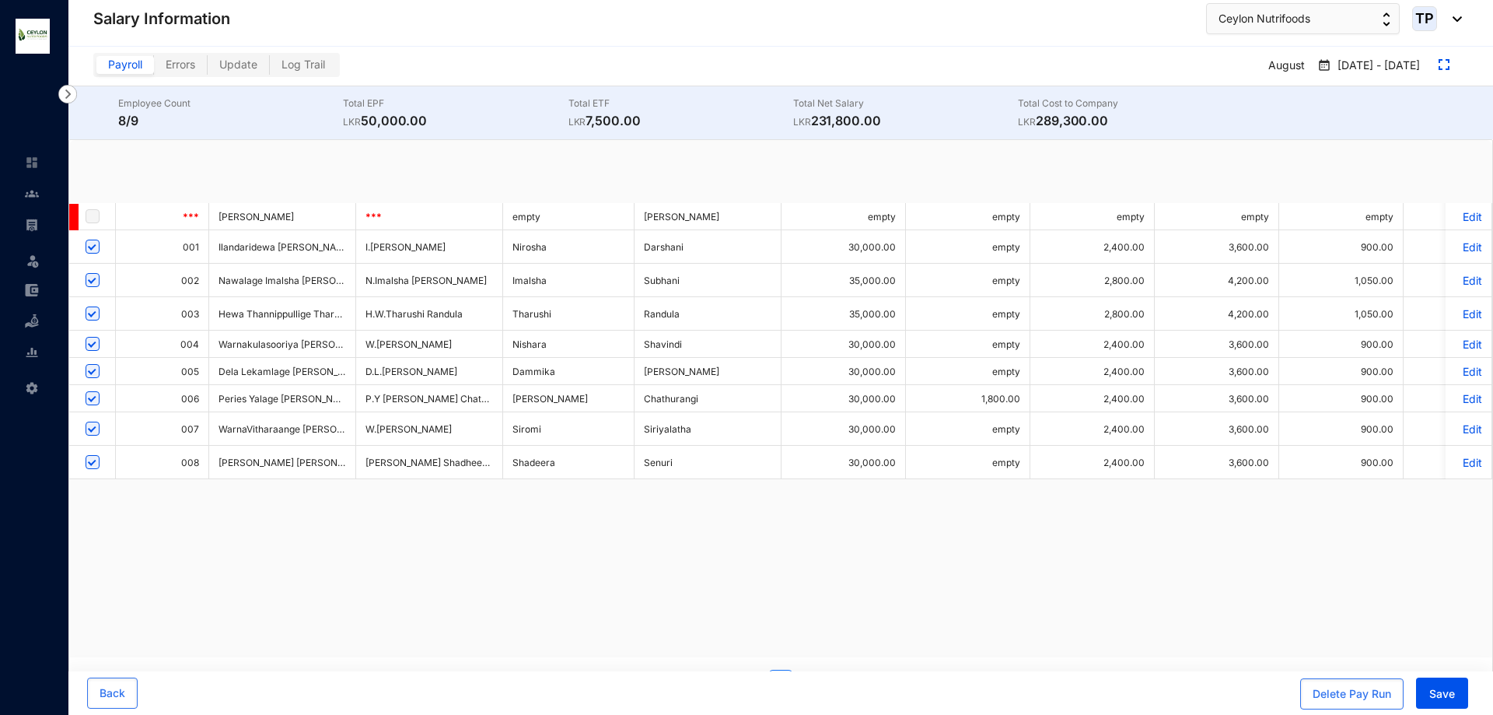
checkbox input "true"
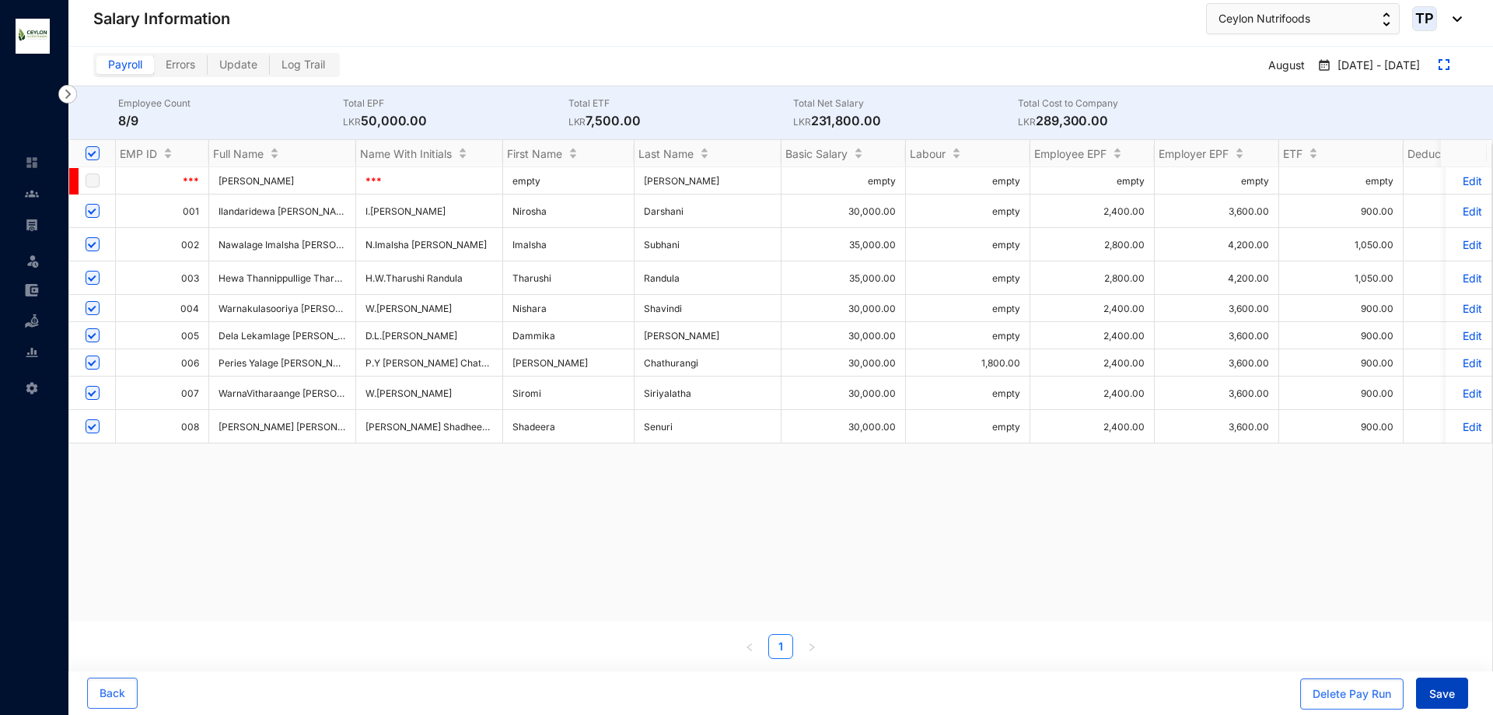
click at [1444, 699] on span "Save" at bounding box center [1442, 694] width 26 height 16
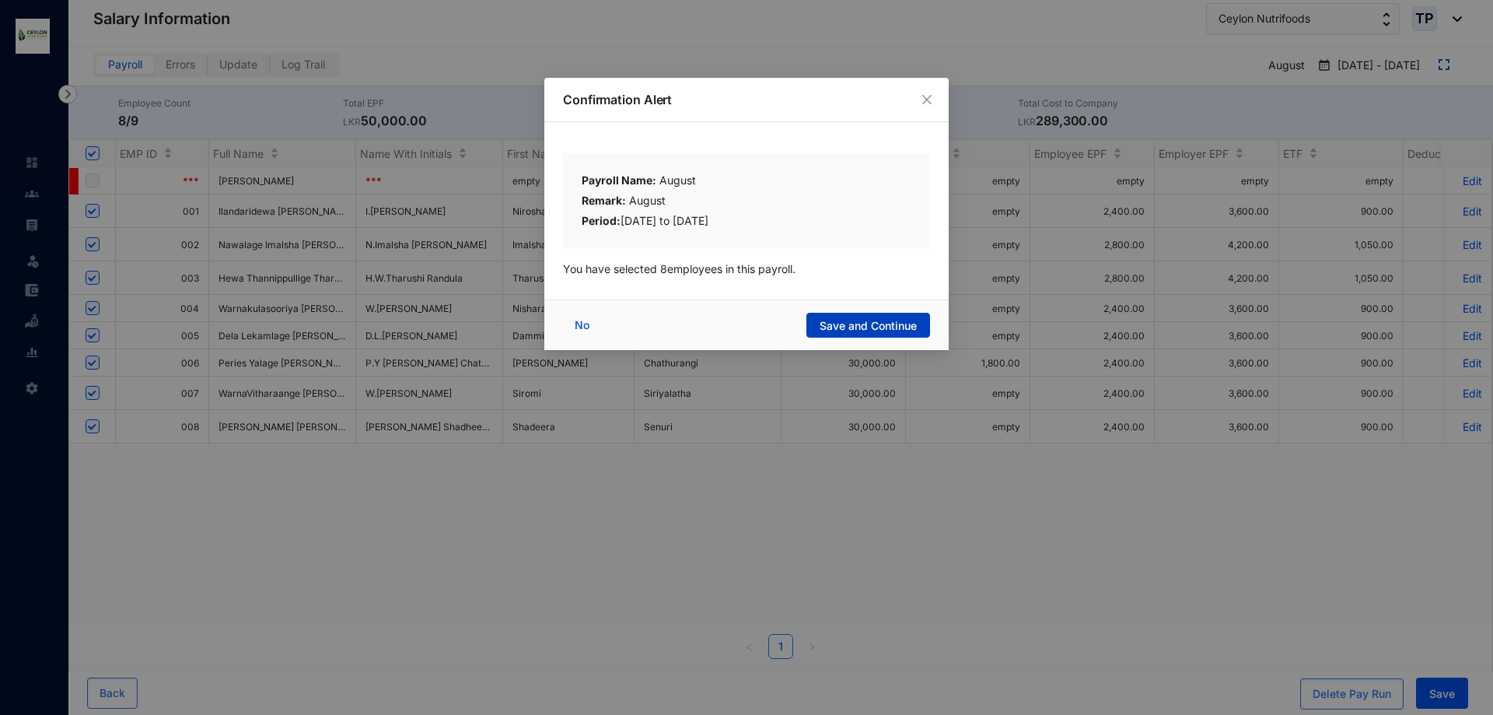
click at [867, 323] on span "Save and Continue" at bounding box center [868, 326] width 97 height 16
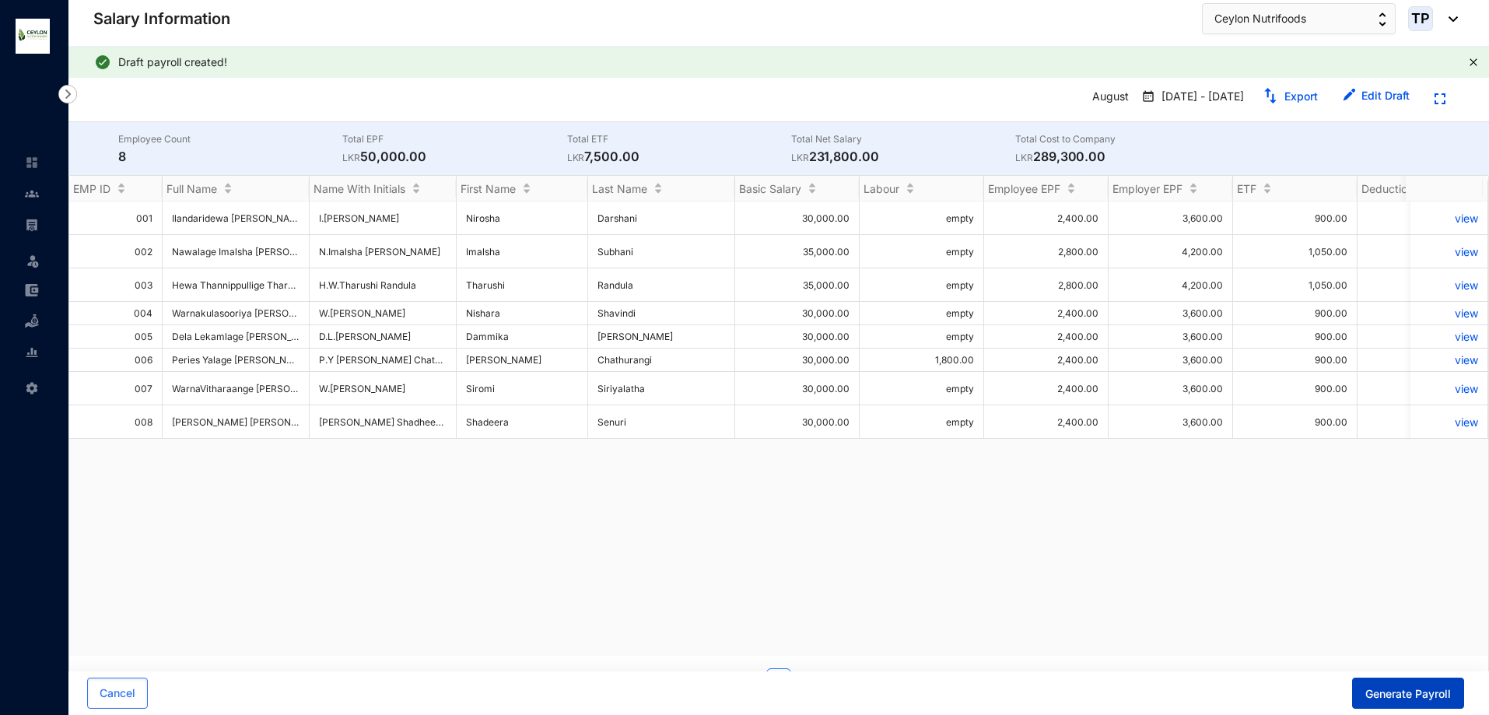
click at [1439, 692] on span "Generate Payroll" at bounding box center [1408, 694] width 86 height 16
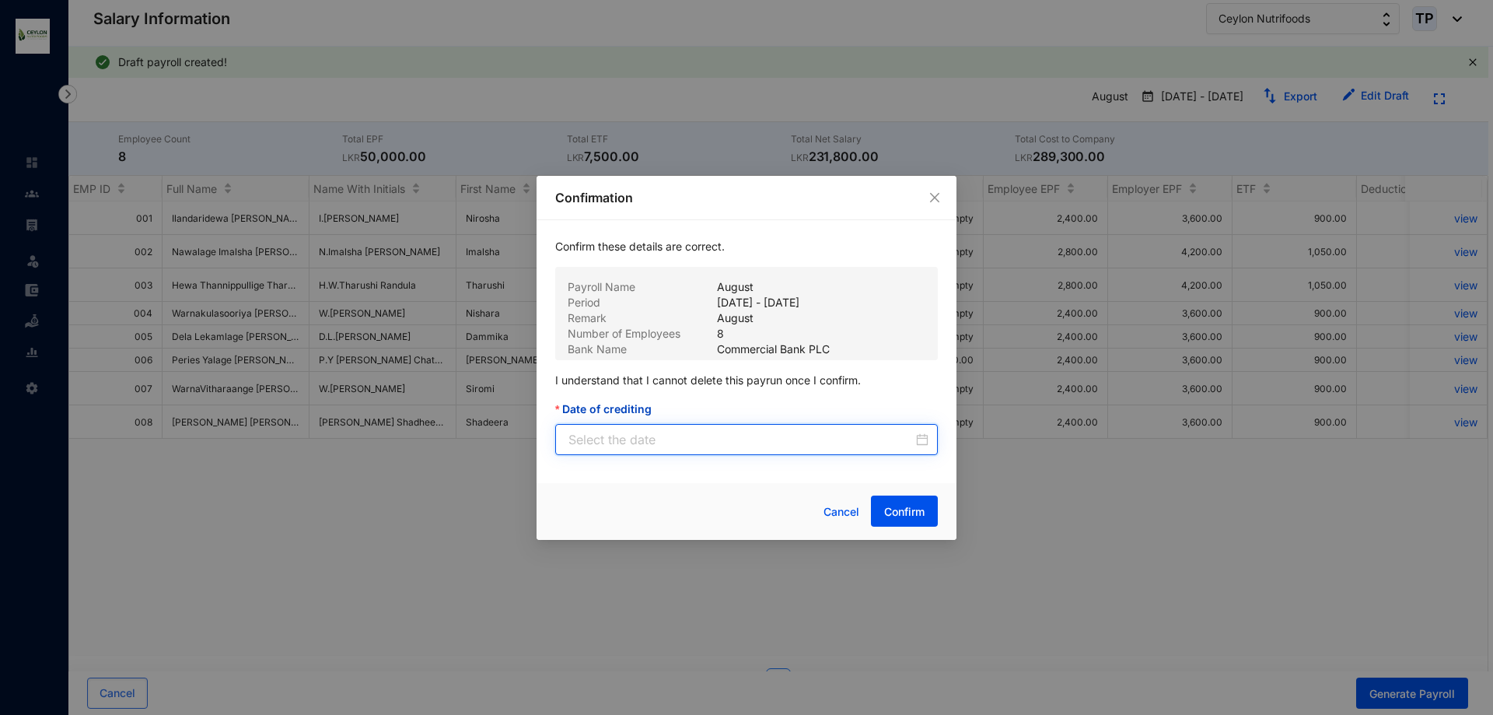
click at [654, 445] on input "Date of crediting" at bounding box center [741, 439] width 345 height 19
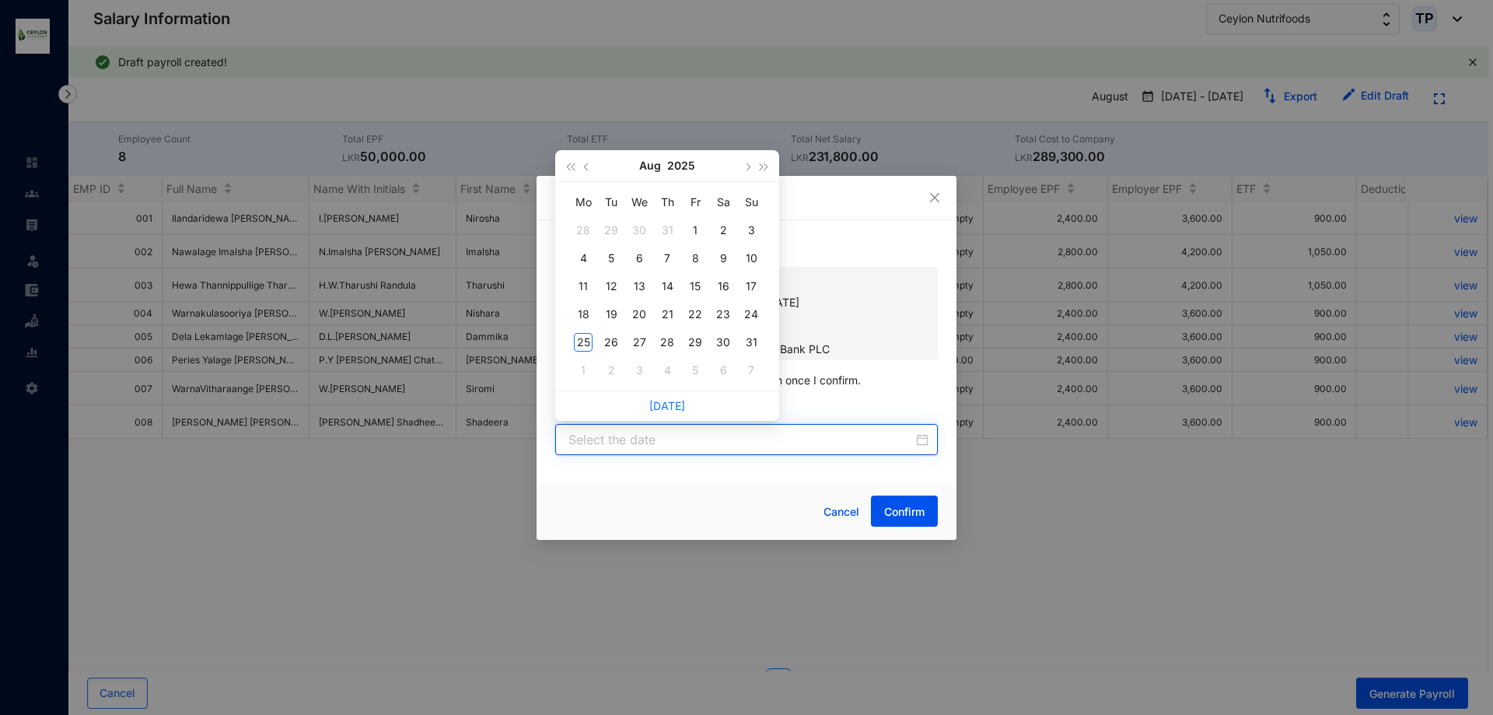
click at [654, 445] on input "Date of crediting" at bounding box center [741, 439] width 345 height 19
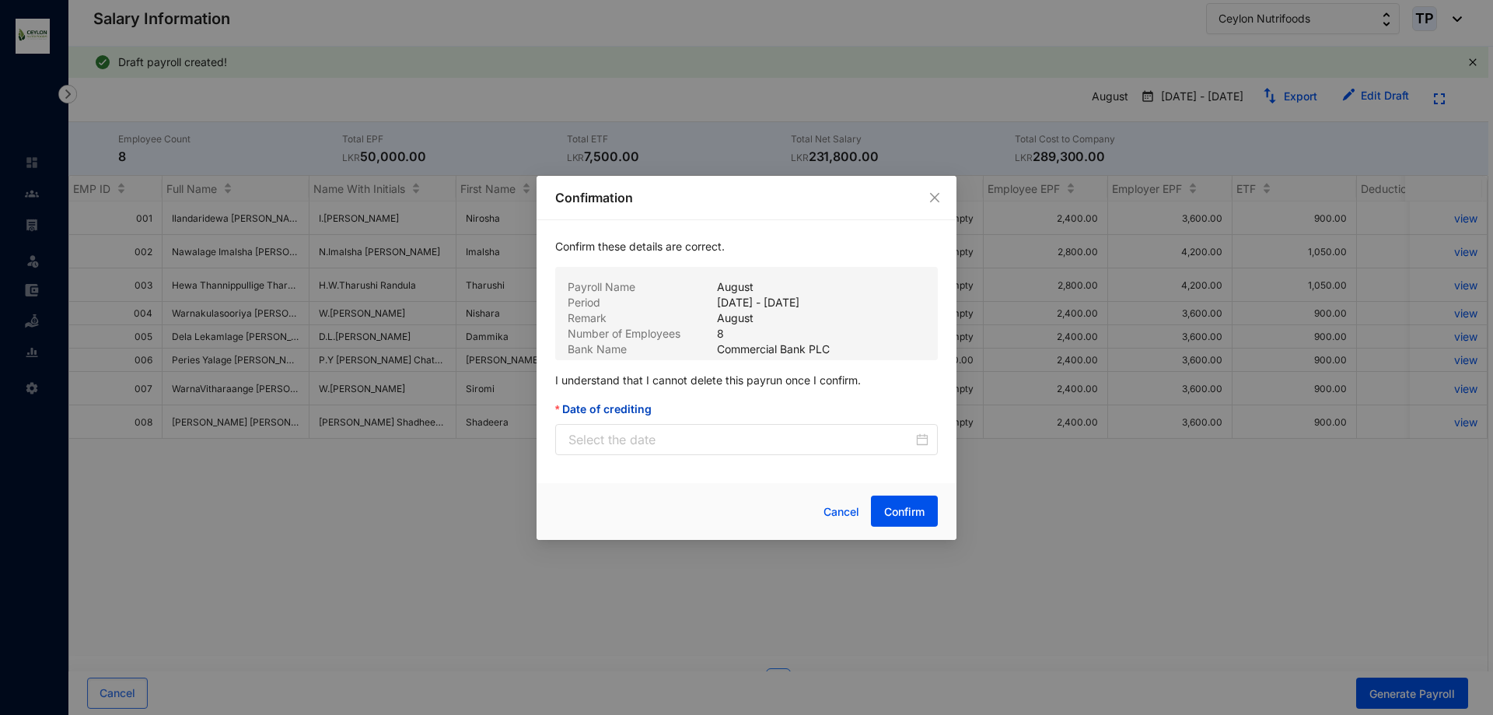
click at [688, 542] on div "Confirmation Confirm these details are correct. Payroll Name August Period [DAT…" at bounding box center [746, 357] width 1493 height 715
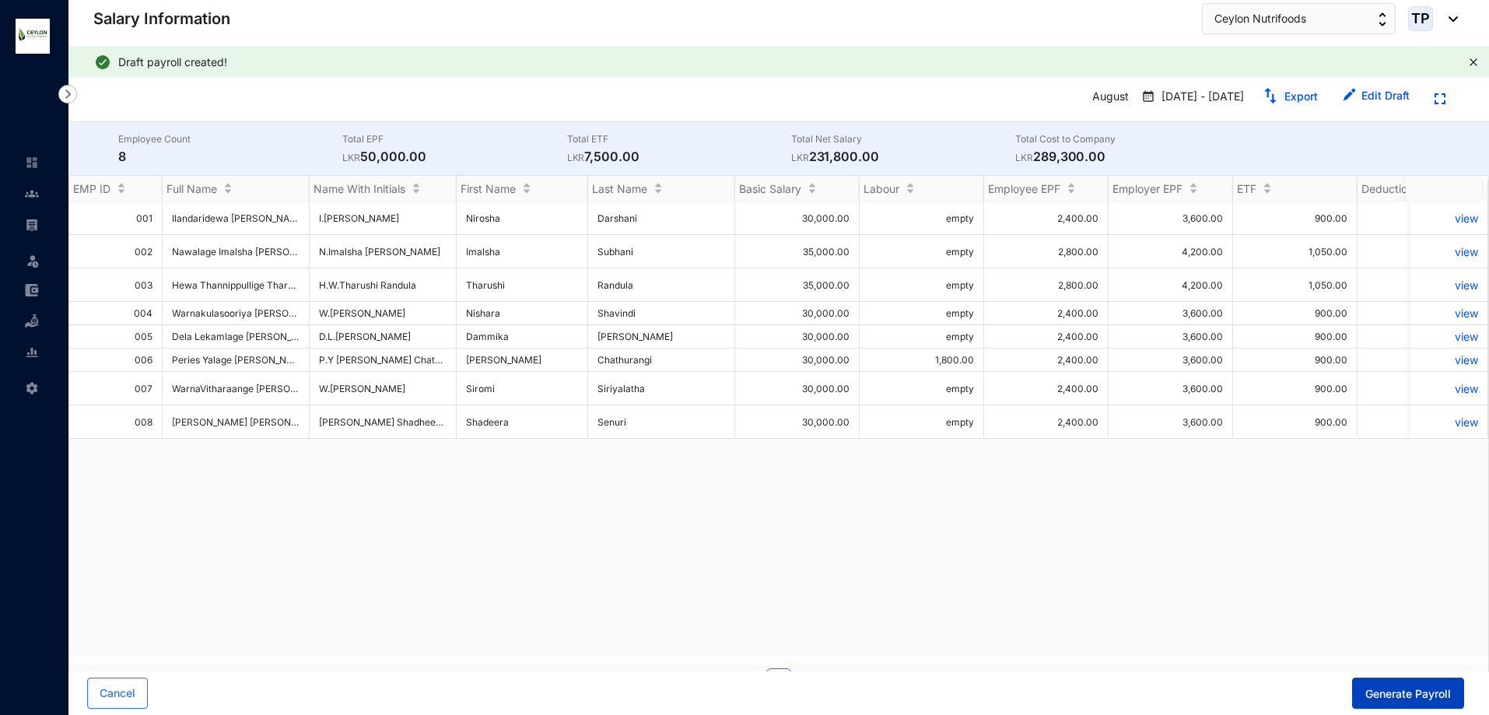
click at [1436, 693] on span "Generate Payroll" at bounding box center [1408, 694] width 86 height 16
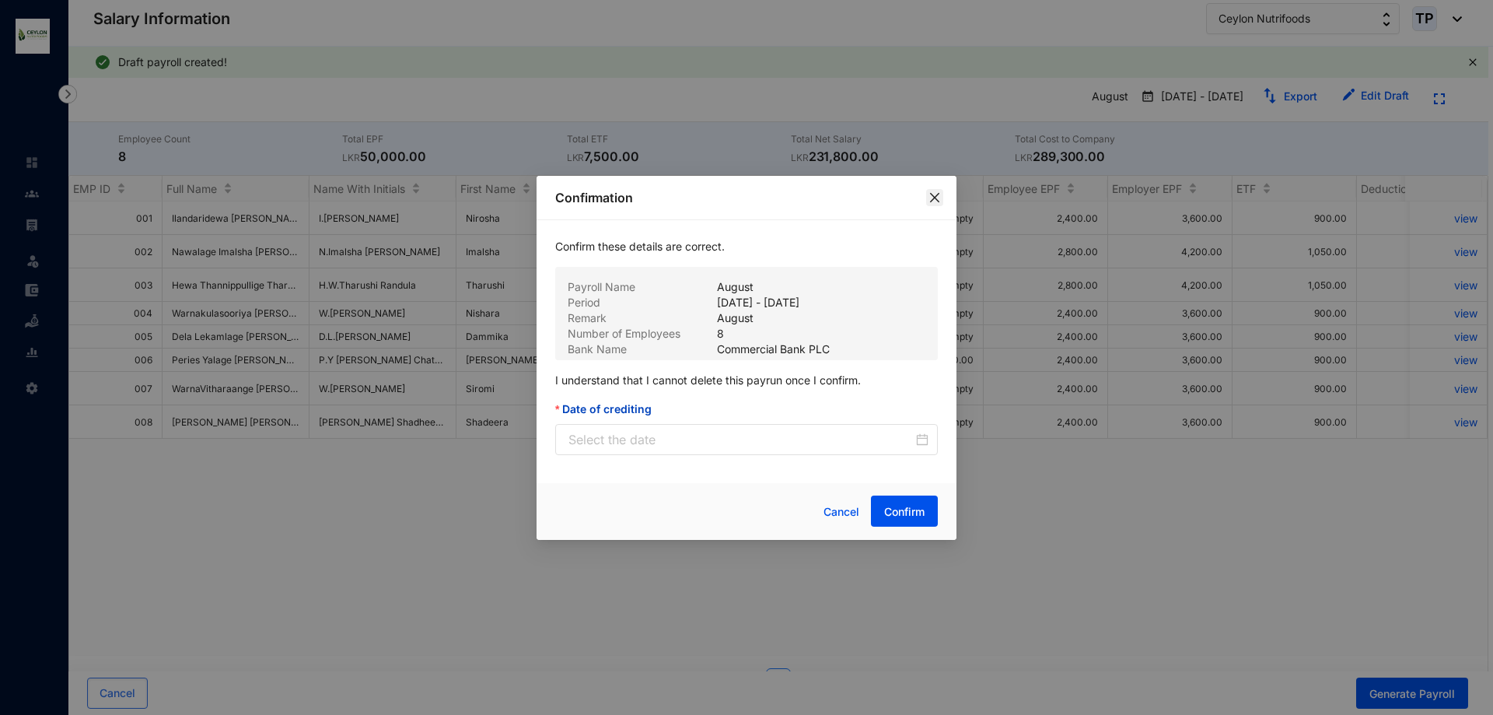
click at [930, 205] on button "Close" at bounding box center [934, 197] width 17 height 17
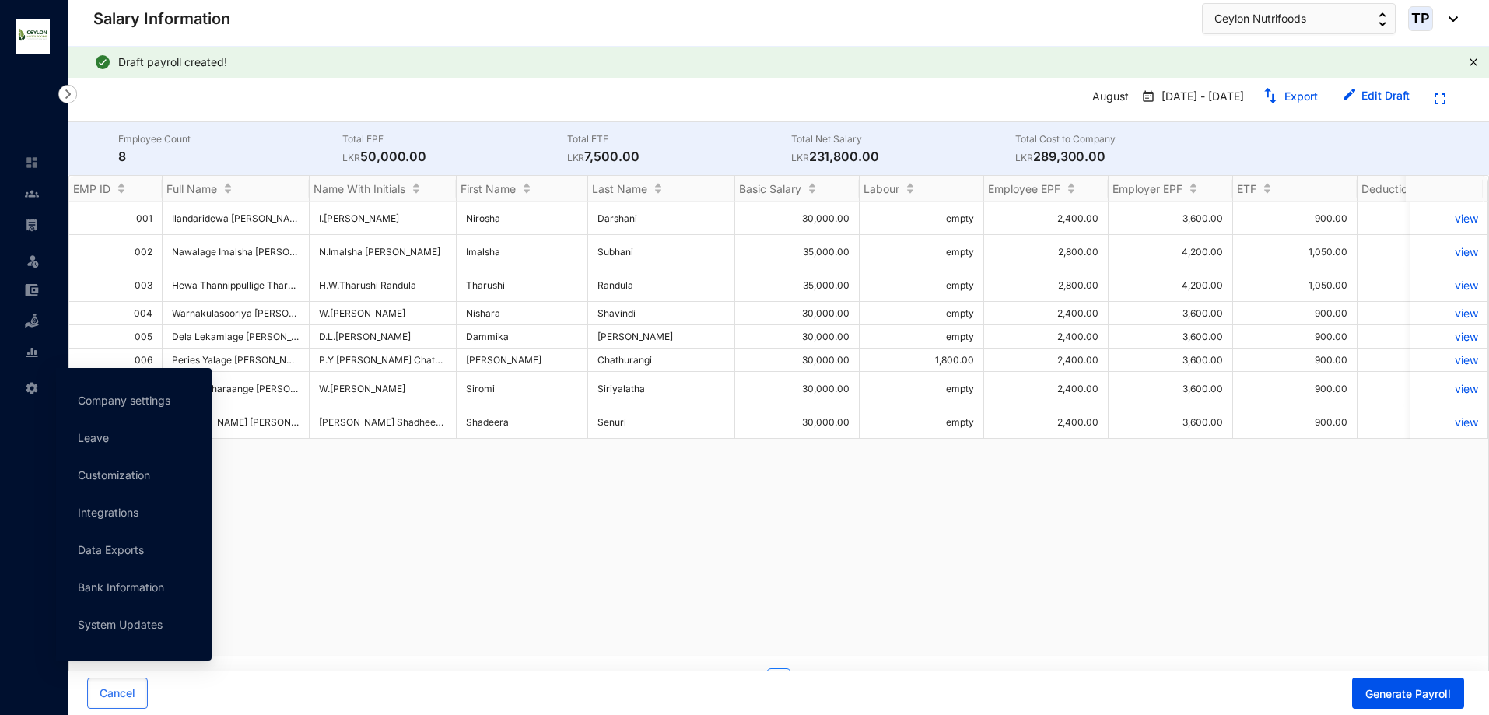
click at [34, 381] on img at bounding box center [32, 388] width 14 height 14
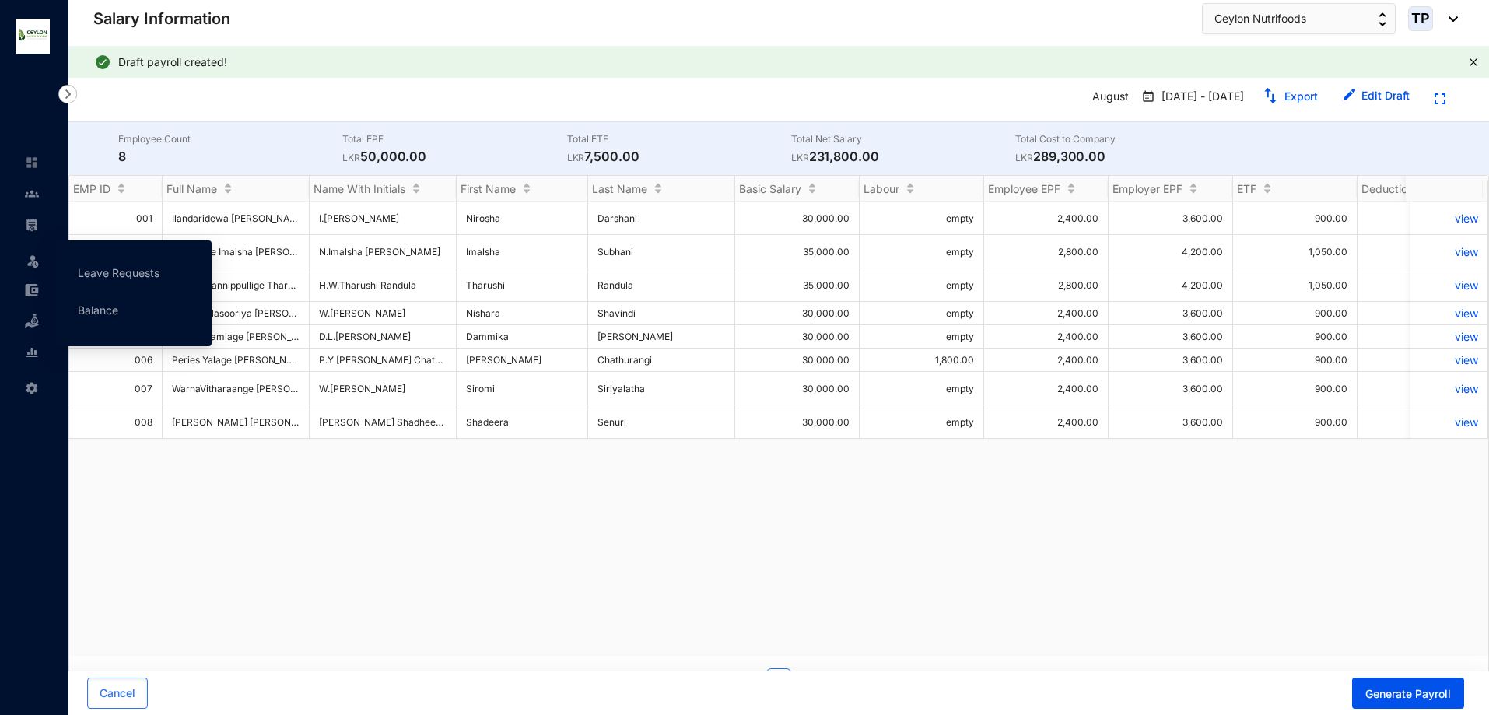
click at [35, 215] on div at bounding box center [32, 217] width 14 height 14
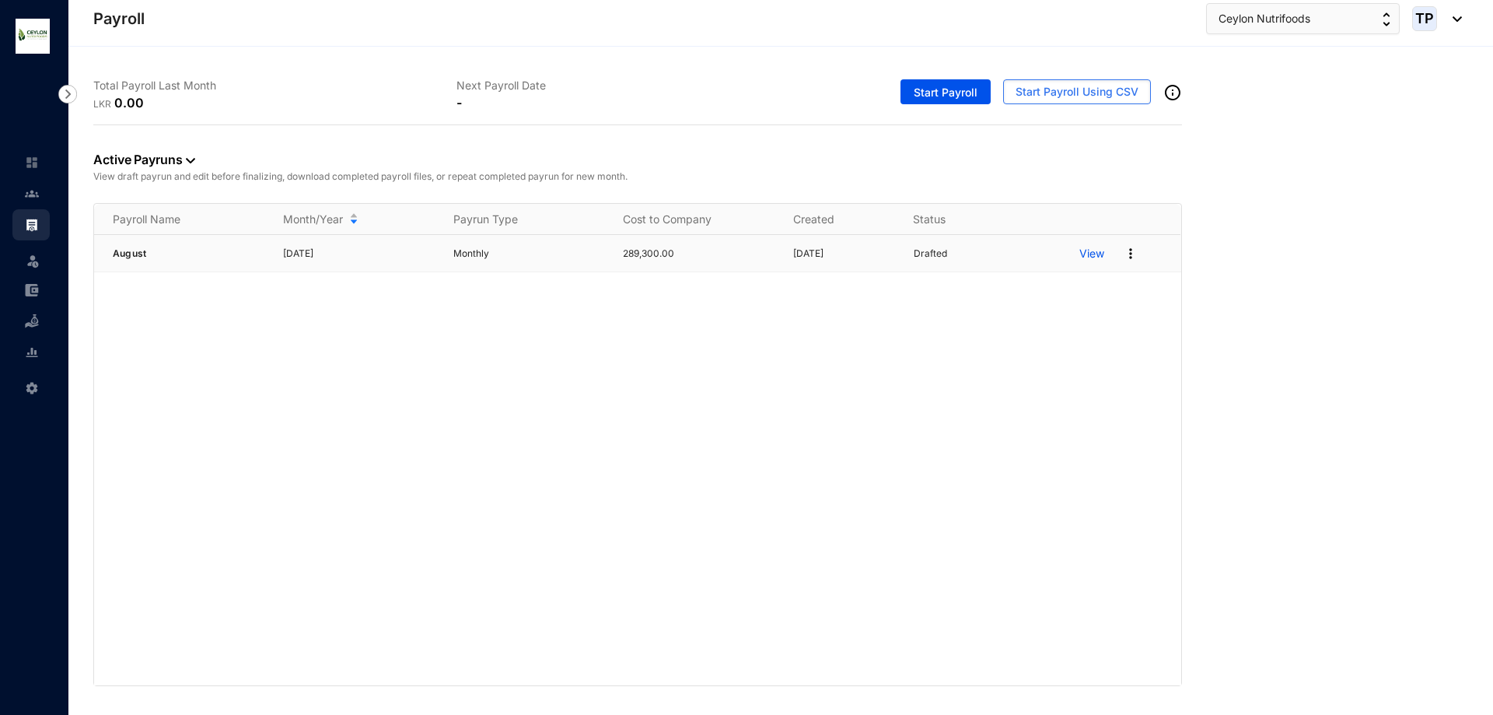
click at [1097, 255] on p "View" at bounding box center [1091, 254] width 25 height 16
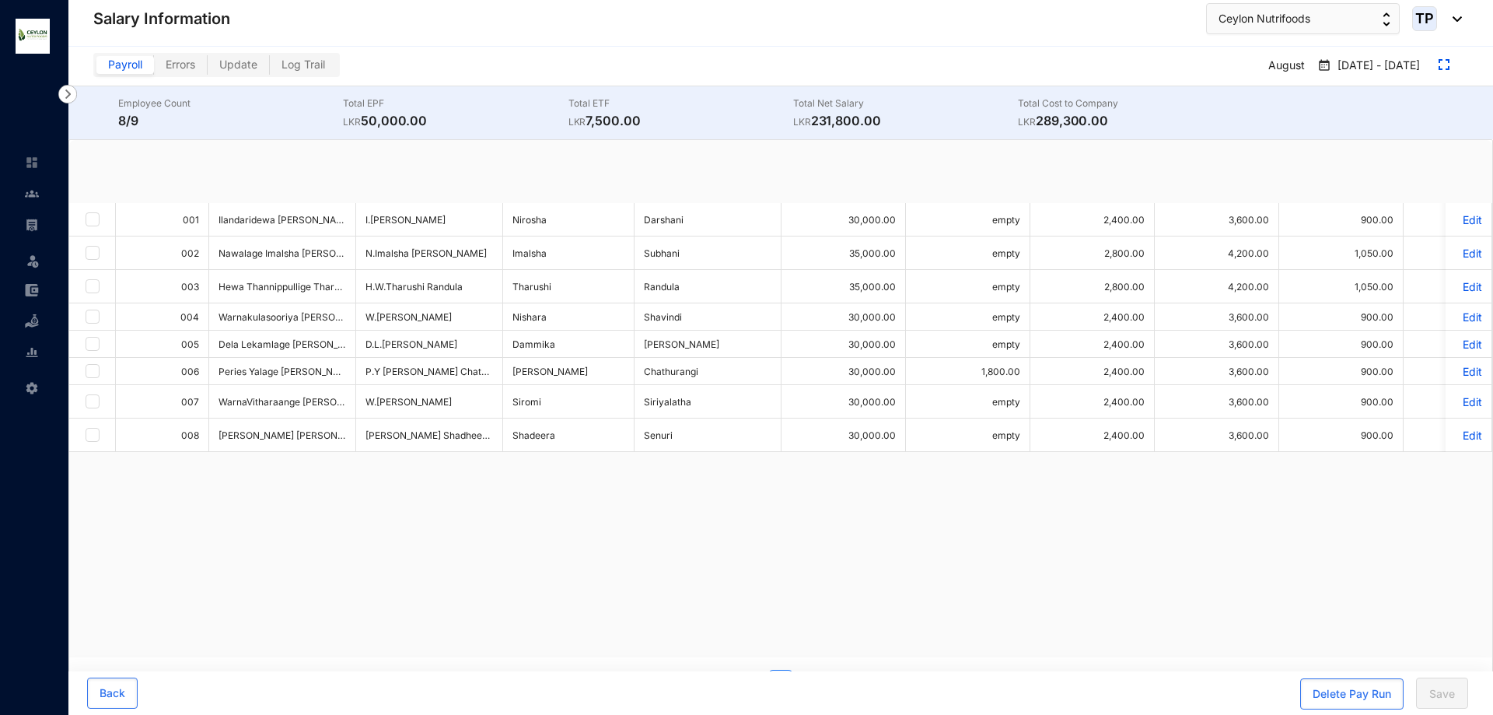
checkbox input "true"
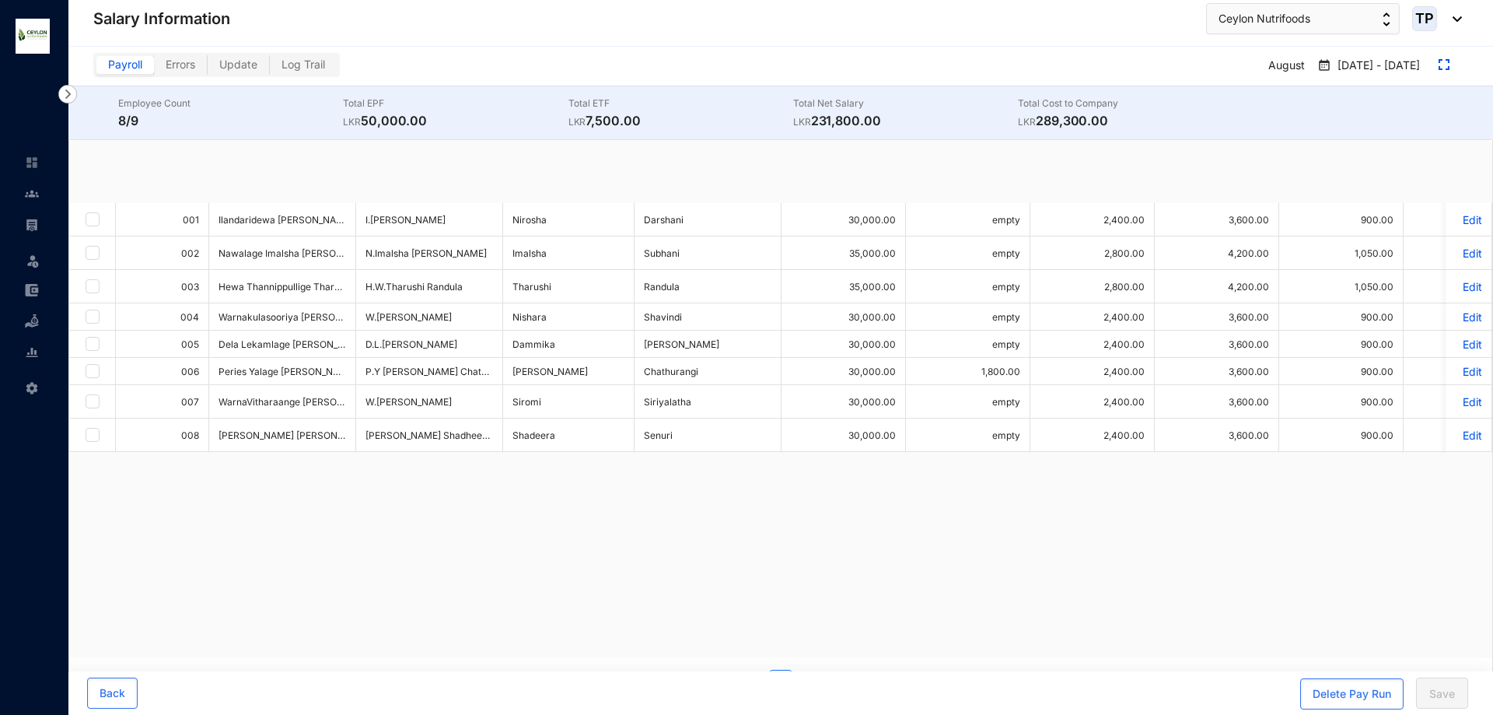
checkbox input "true"
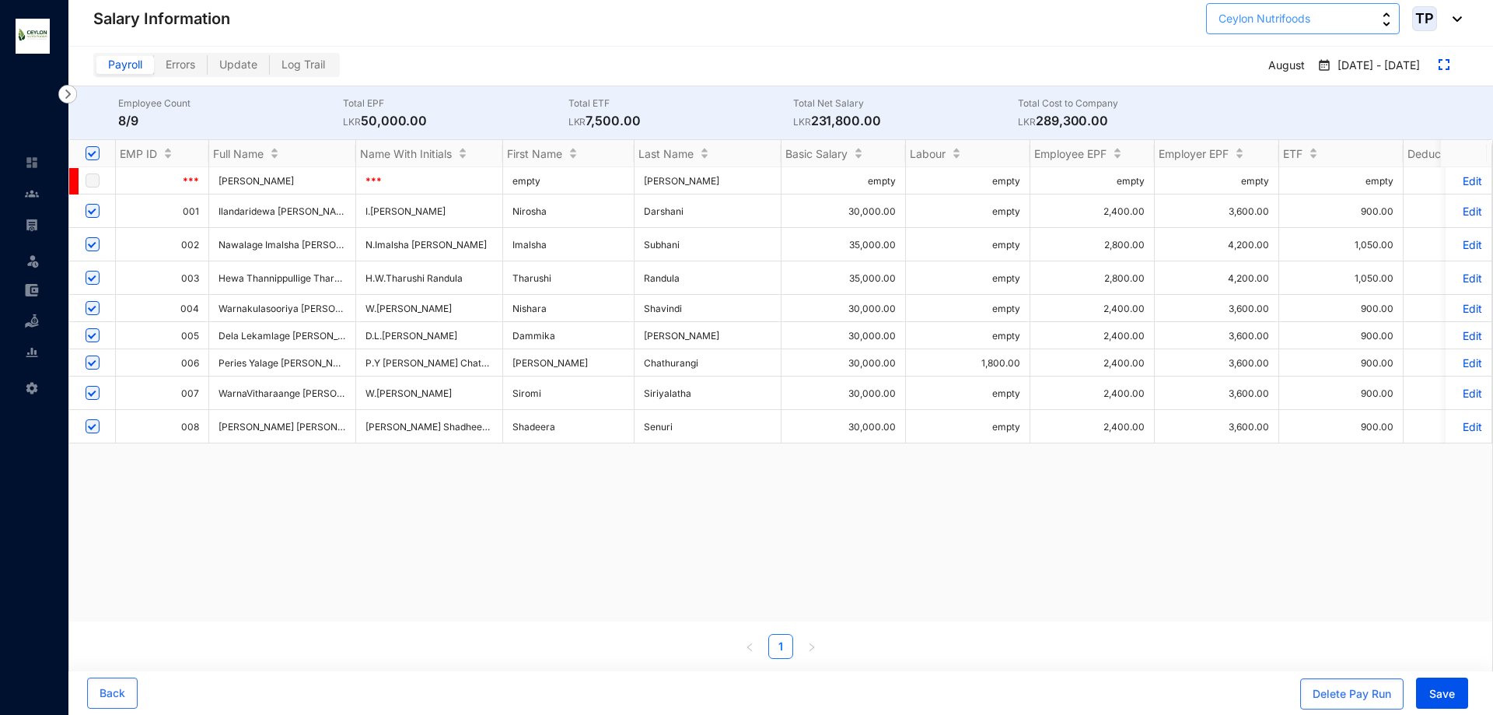
click at [1217, 21] on button "Ceylon Nutrifoods" at bounding box center [1303, 18] width 194 height 31
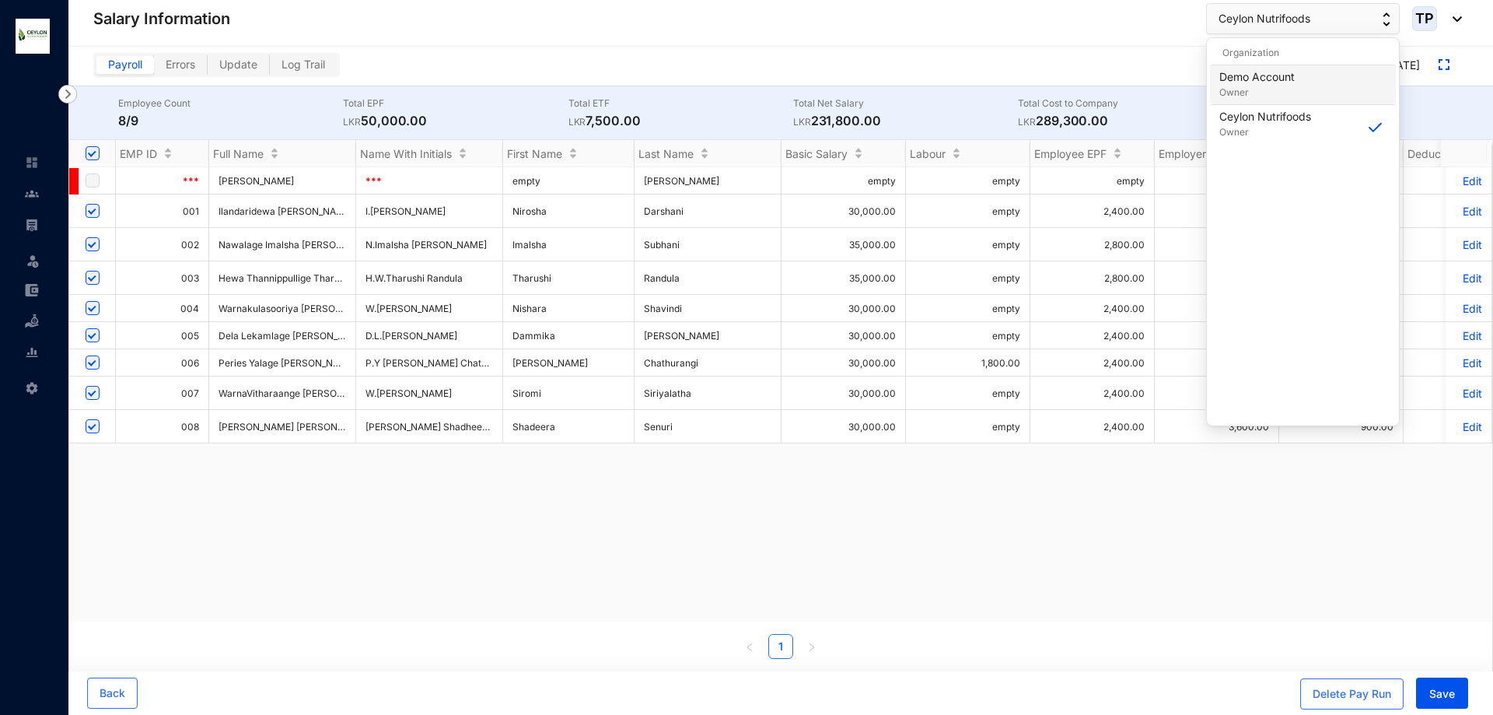
click at [1234, 80] on p "Demo Account" at bounding box center [1256, 77] width 75 height 16
